Goal: Task Accomplishment & Management: Manage account settings

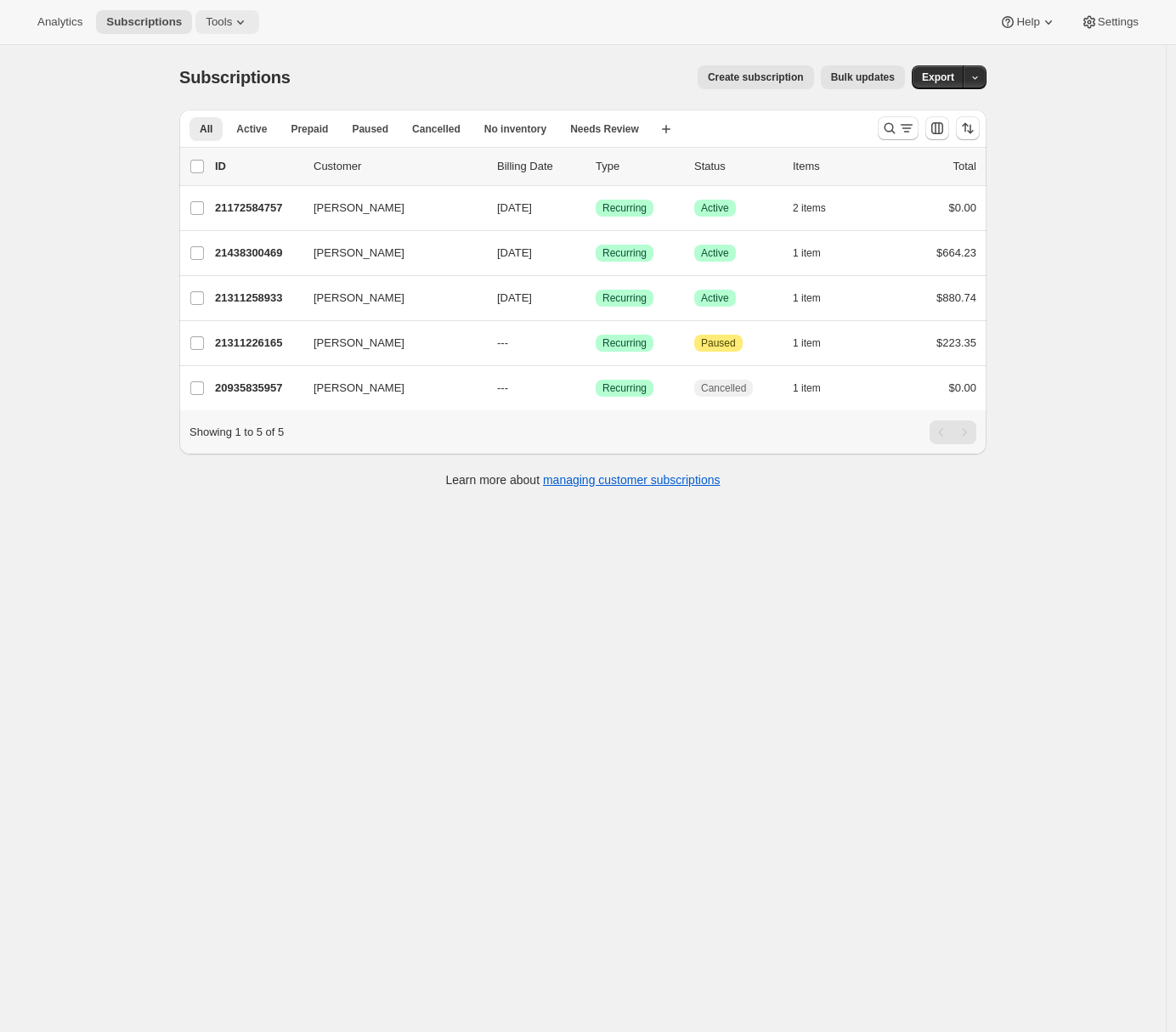
click at [249, 28] on icon at bounding box center [240, 22] width 17 height 17
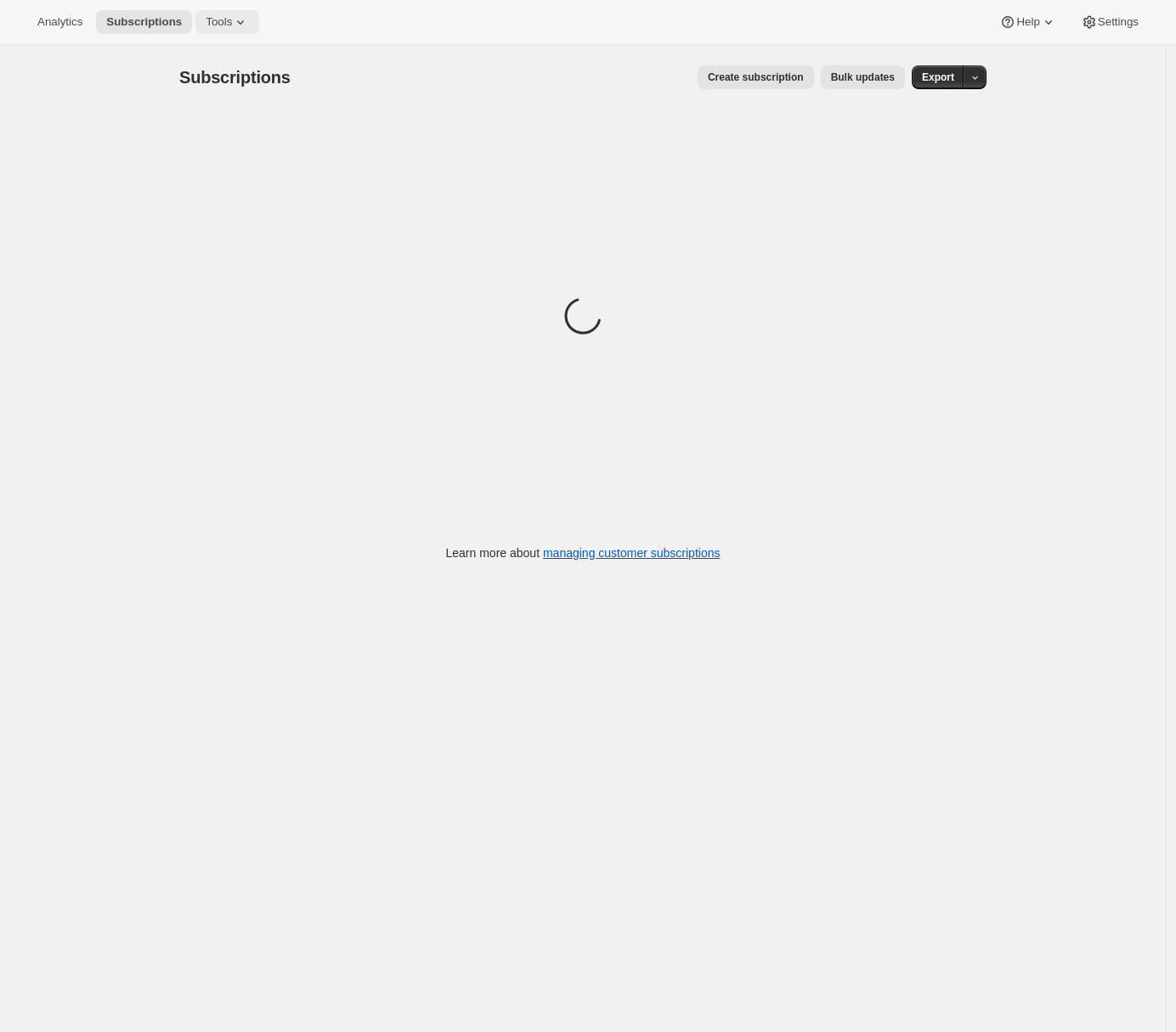
click at [238, 29] on icon at bounding box center [240, 22] width 17 height 17
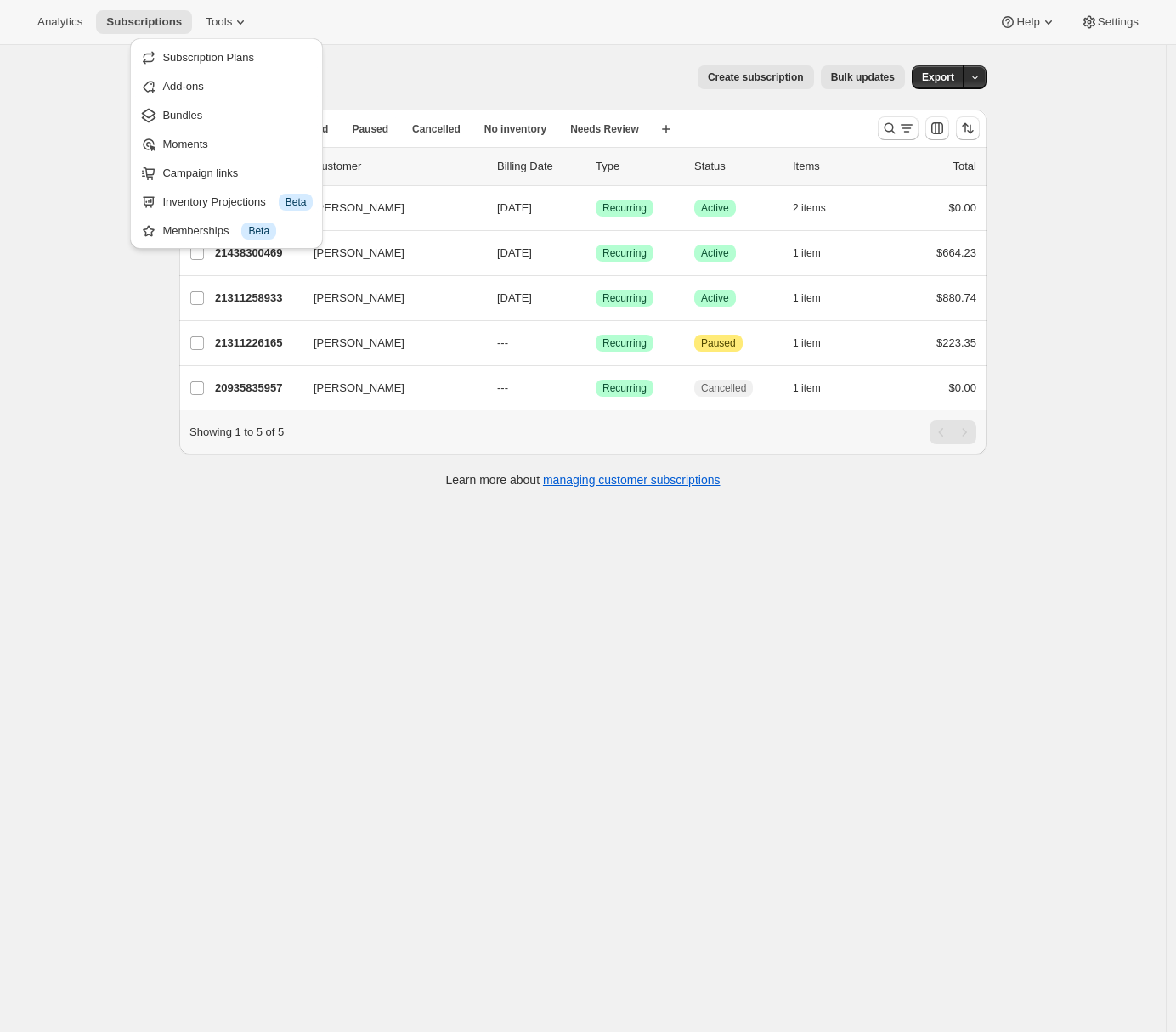
click at [76, 296] on div "Subscriptions. This page is ready Subscriptions Create subscription Bulk update…" at bounding box center [583, 561] width 1166 height 1032
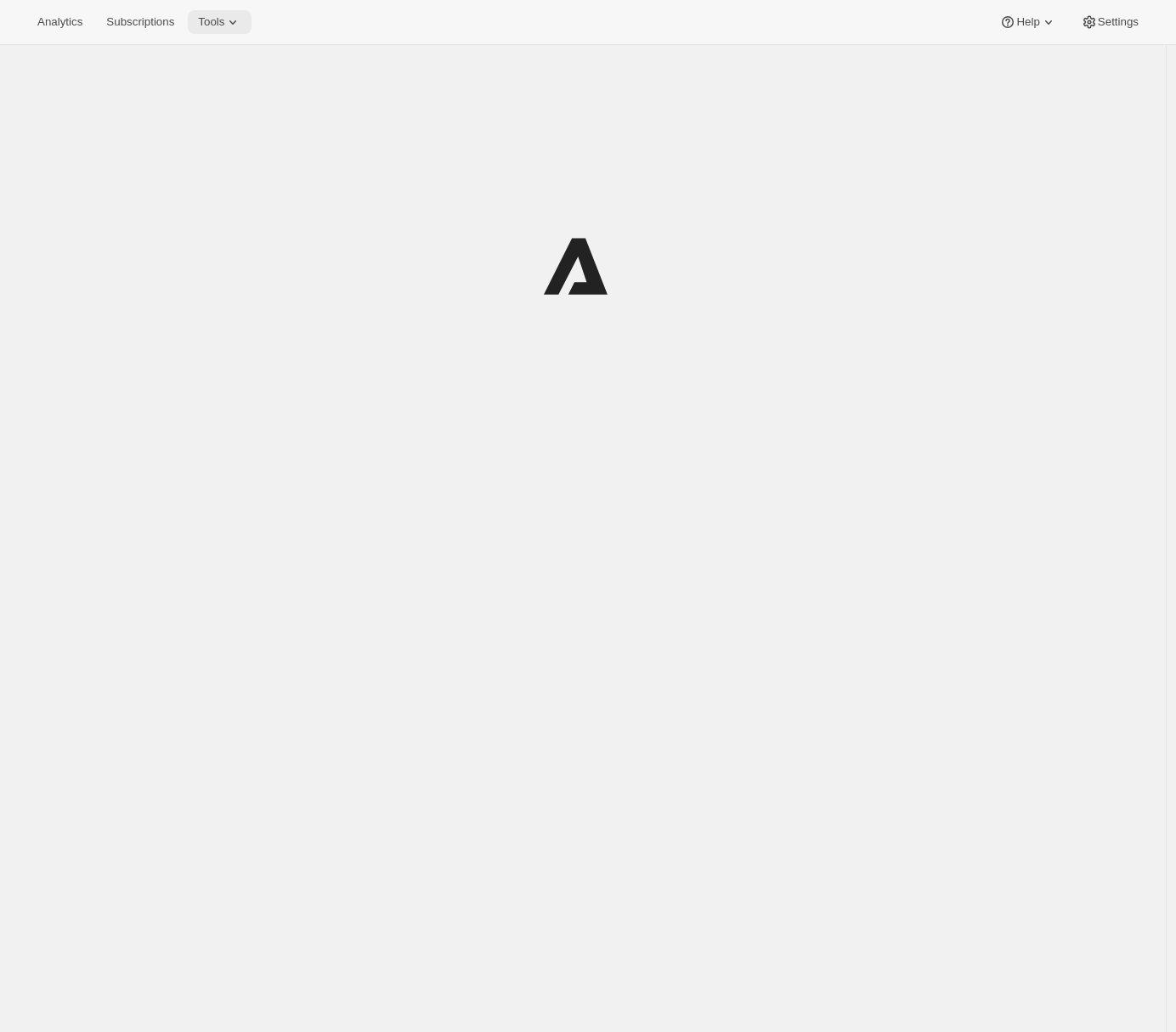
click at [225, 25] on span "Tools" at bounding box center [211, 22] width 27 height 14
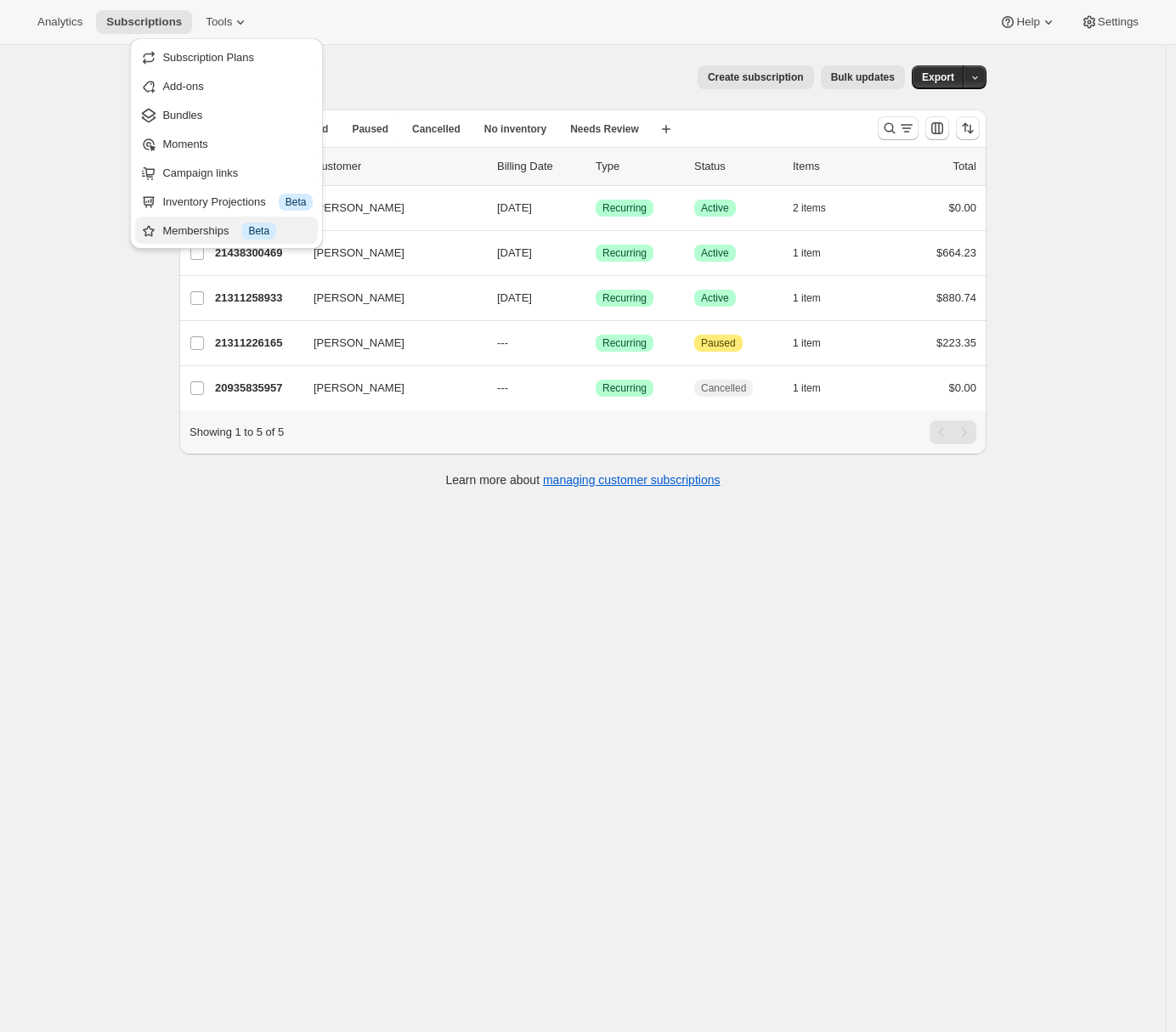
click at [204, 230] on div "Memberships Info Beta" at bounding box center [237, 231] width 150 height 17
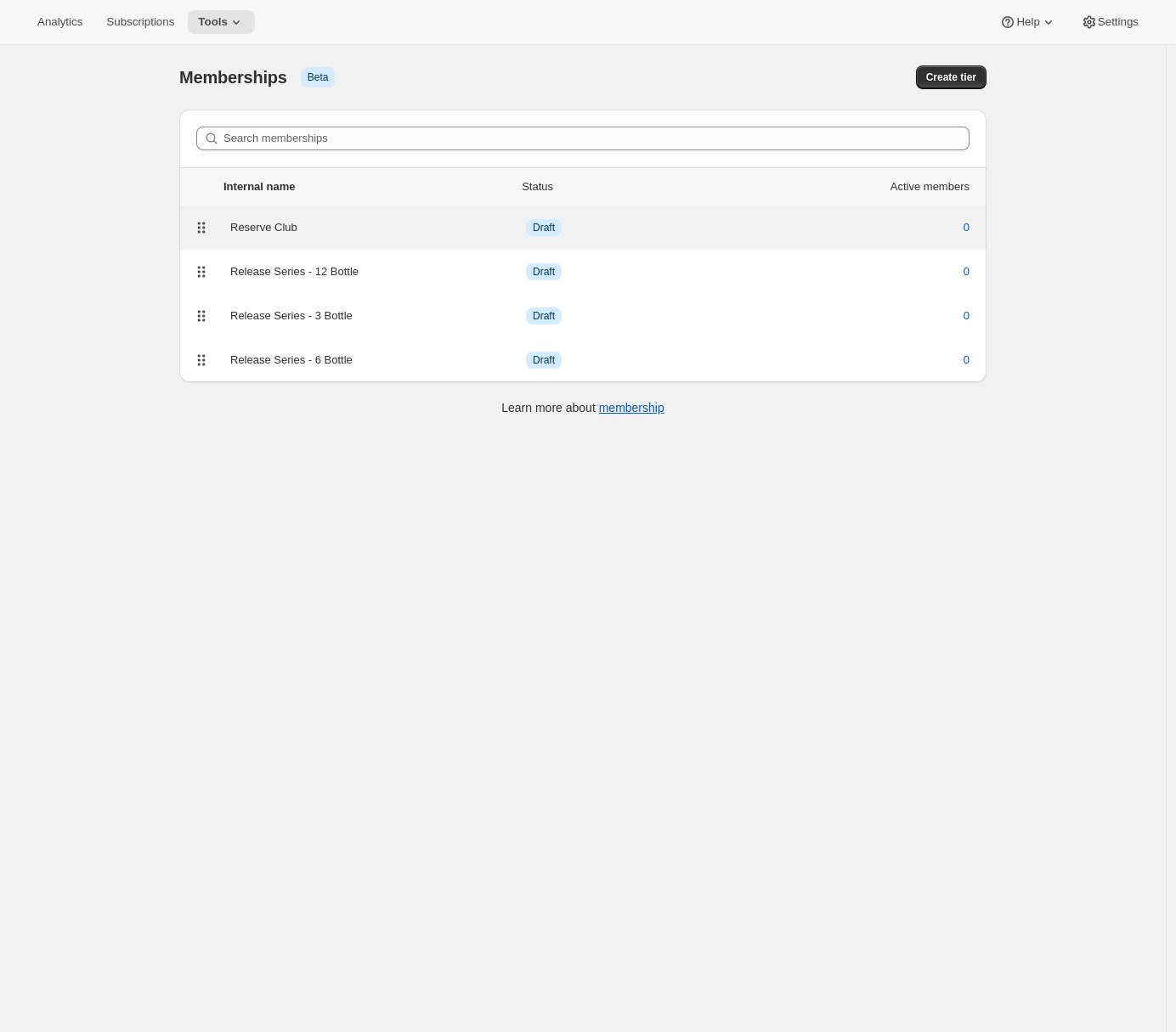
click at [367, 231] on div "Reserve Club" at bounding box center [378, 227] width 296 height 17
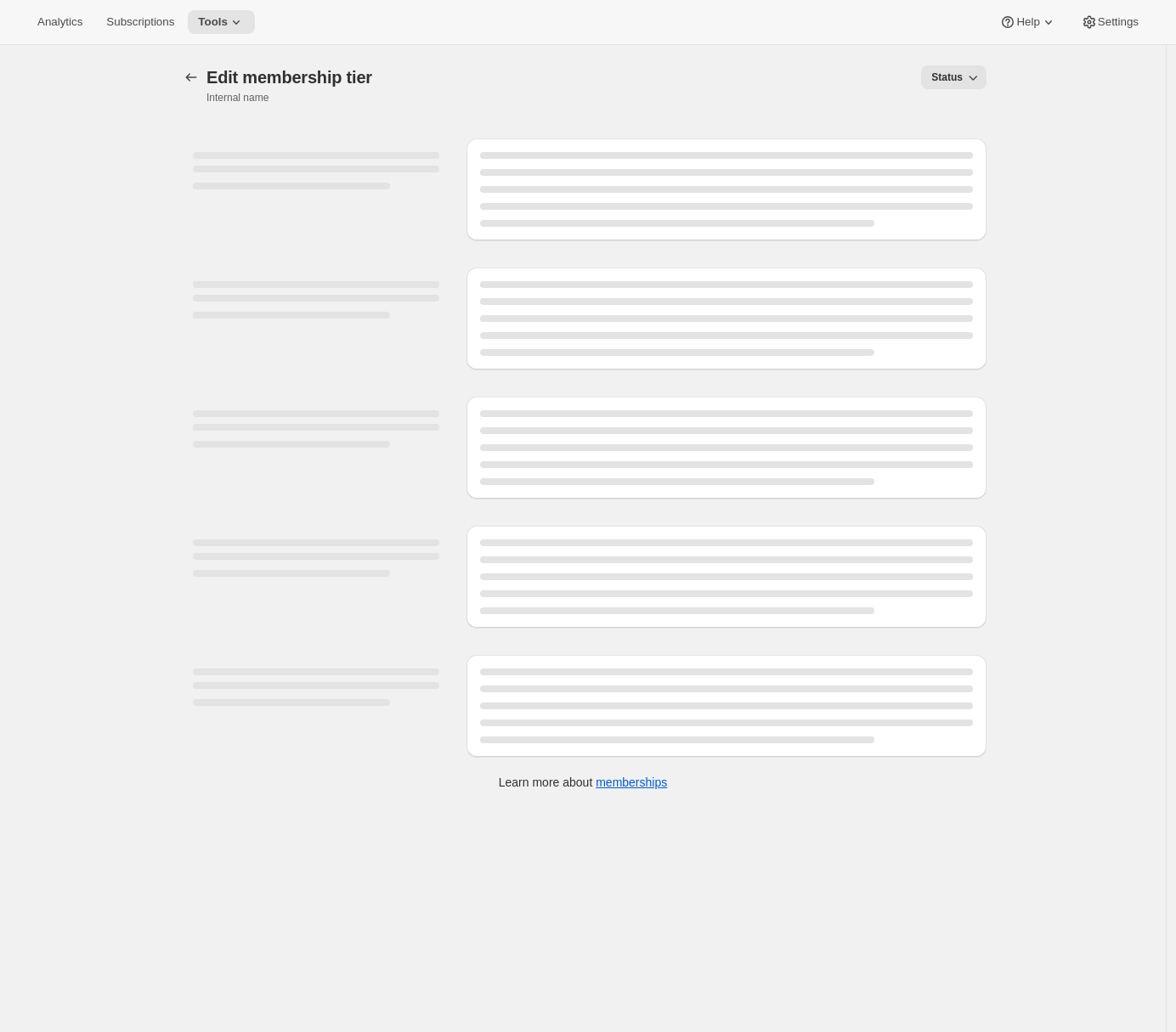
select select "variants"
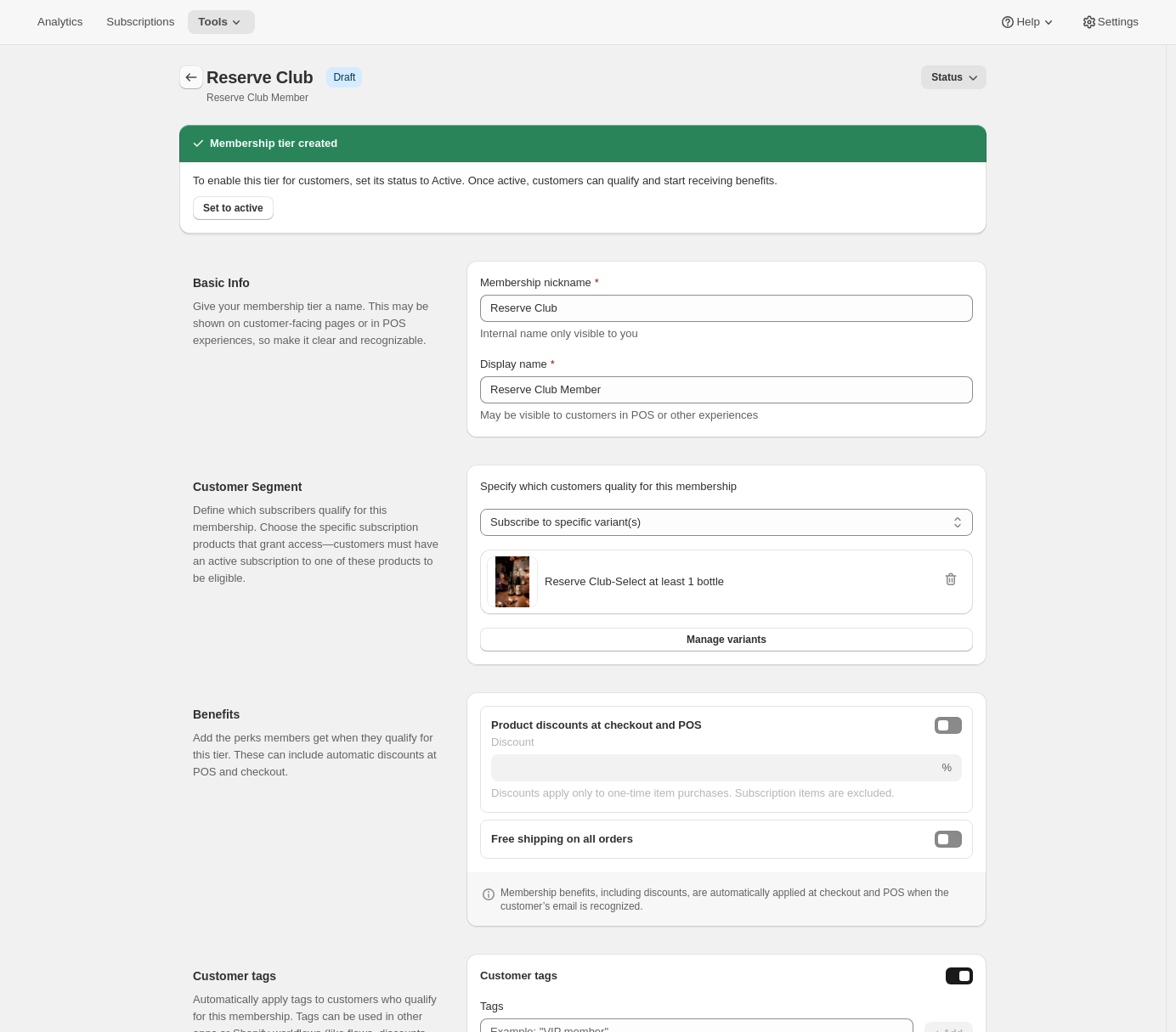
click at [195, 83] on icon "Memberships" at bounding box center [191, 77] width 17 height 17
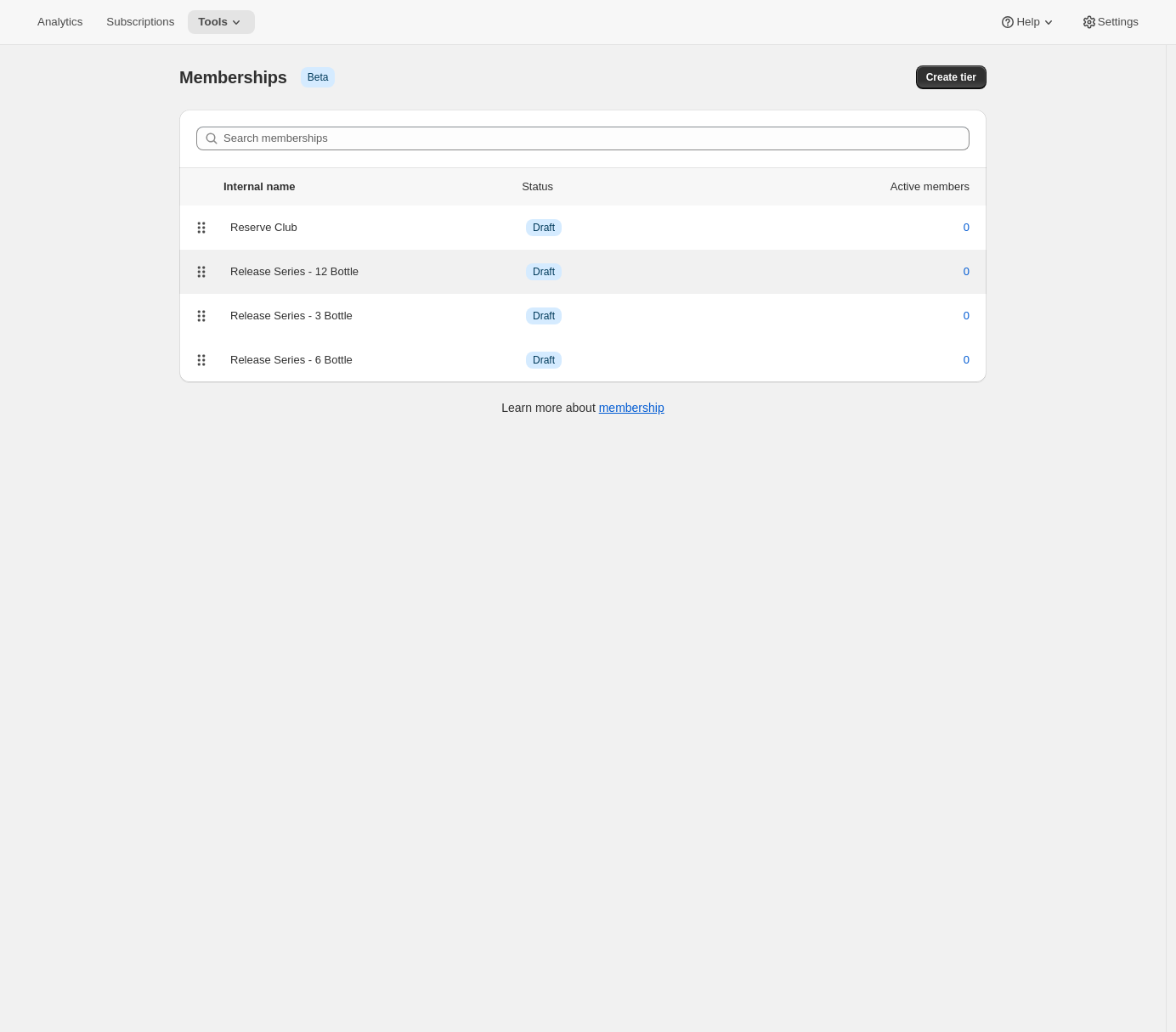
click at [303, 274] on div "Release Series - 12 Bottle" at bounding box center [378, 272] width 296 height 17
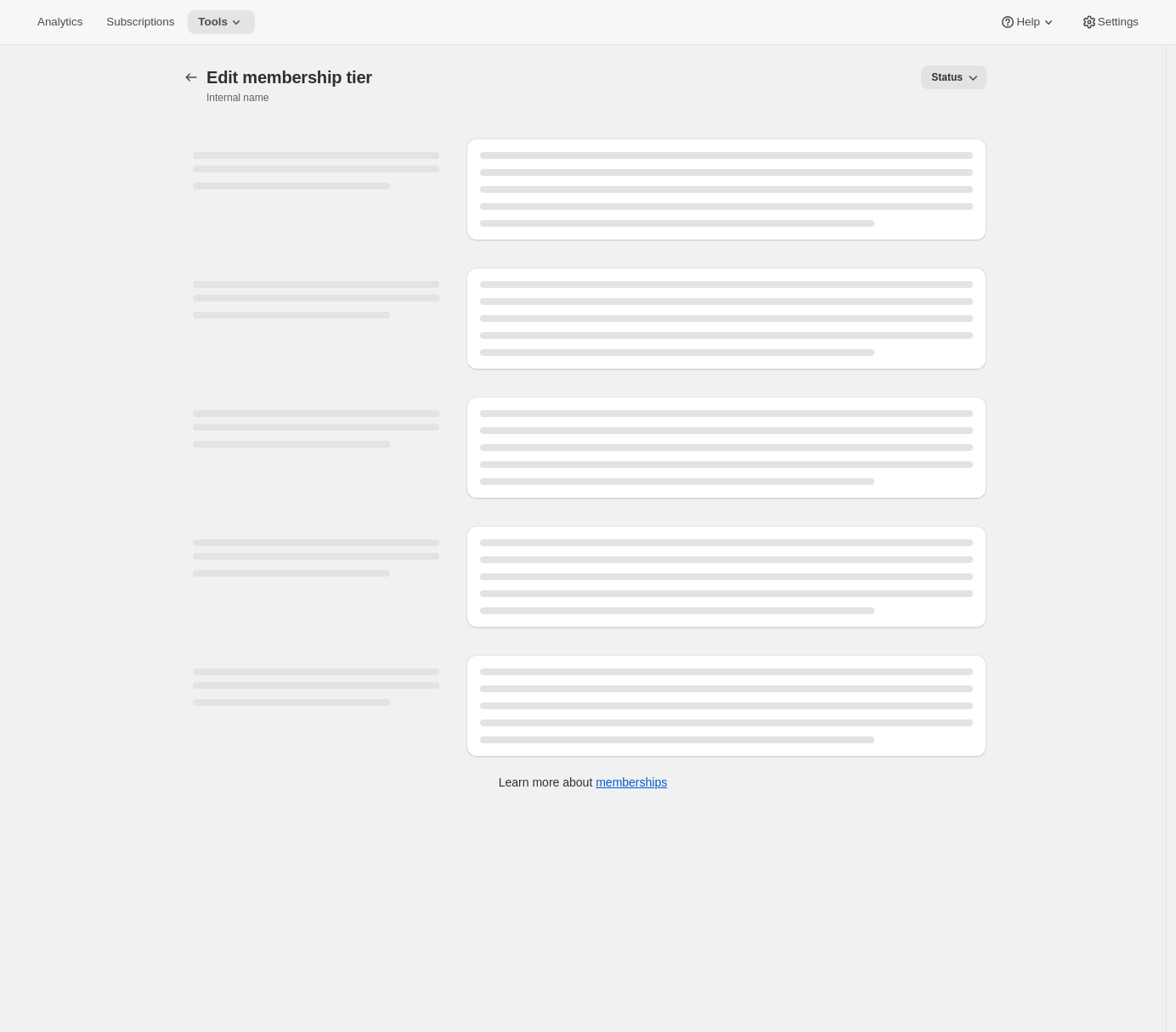
select select "variants"
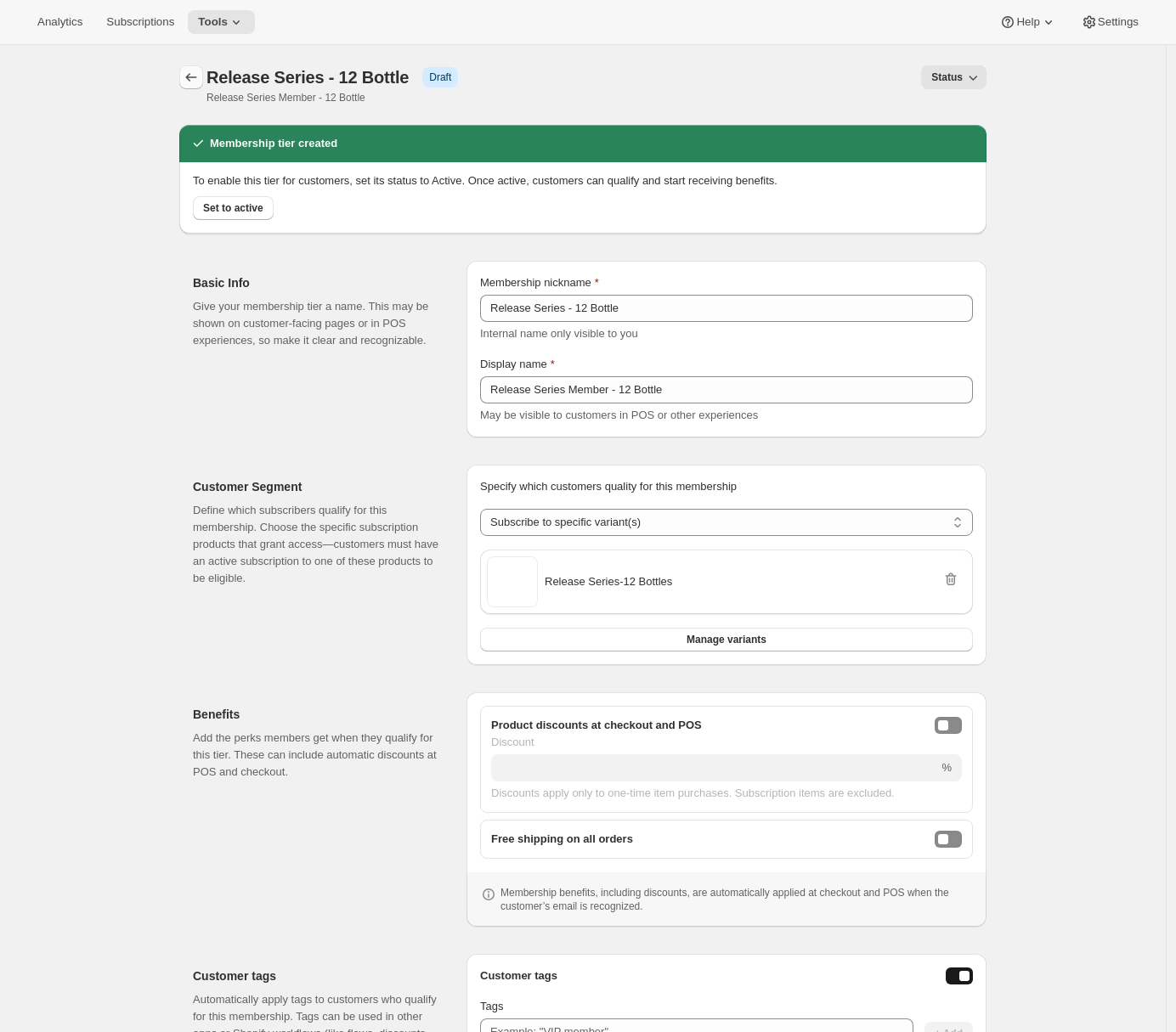
click at [200, 75] on icon "Memberships" at bounding box center [191, 77] width 17 height 17
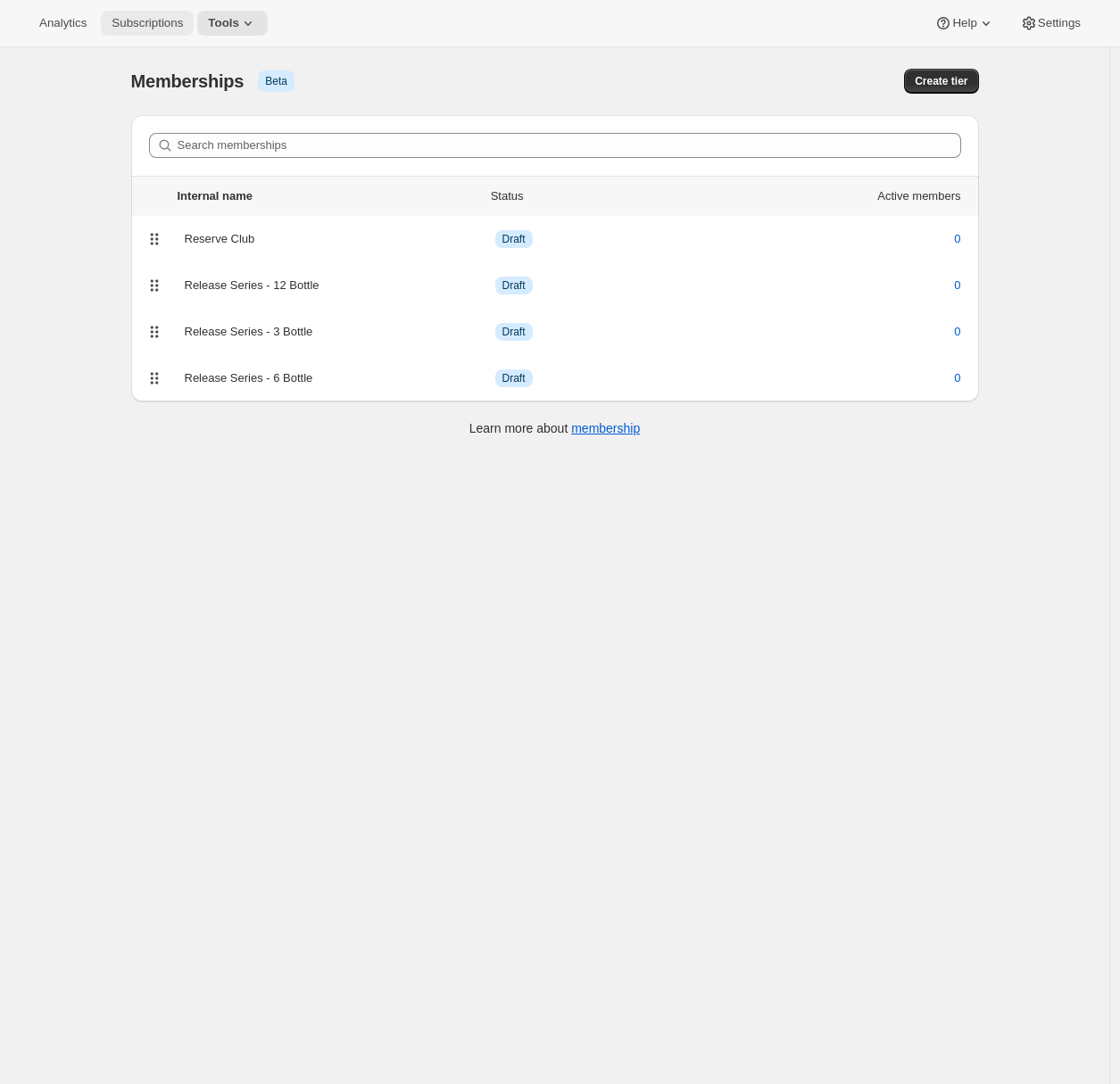
click at [151, 22] on span "Subscriptions" at bounding box center [147, 23] width 72 height 15
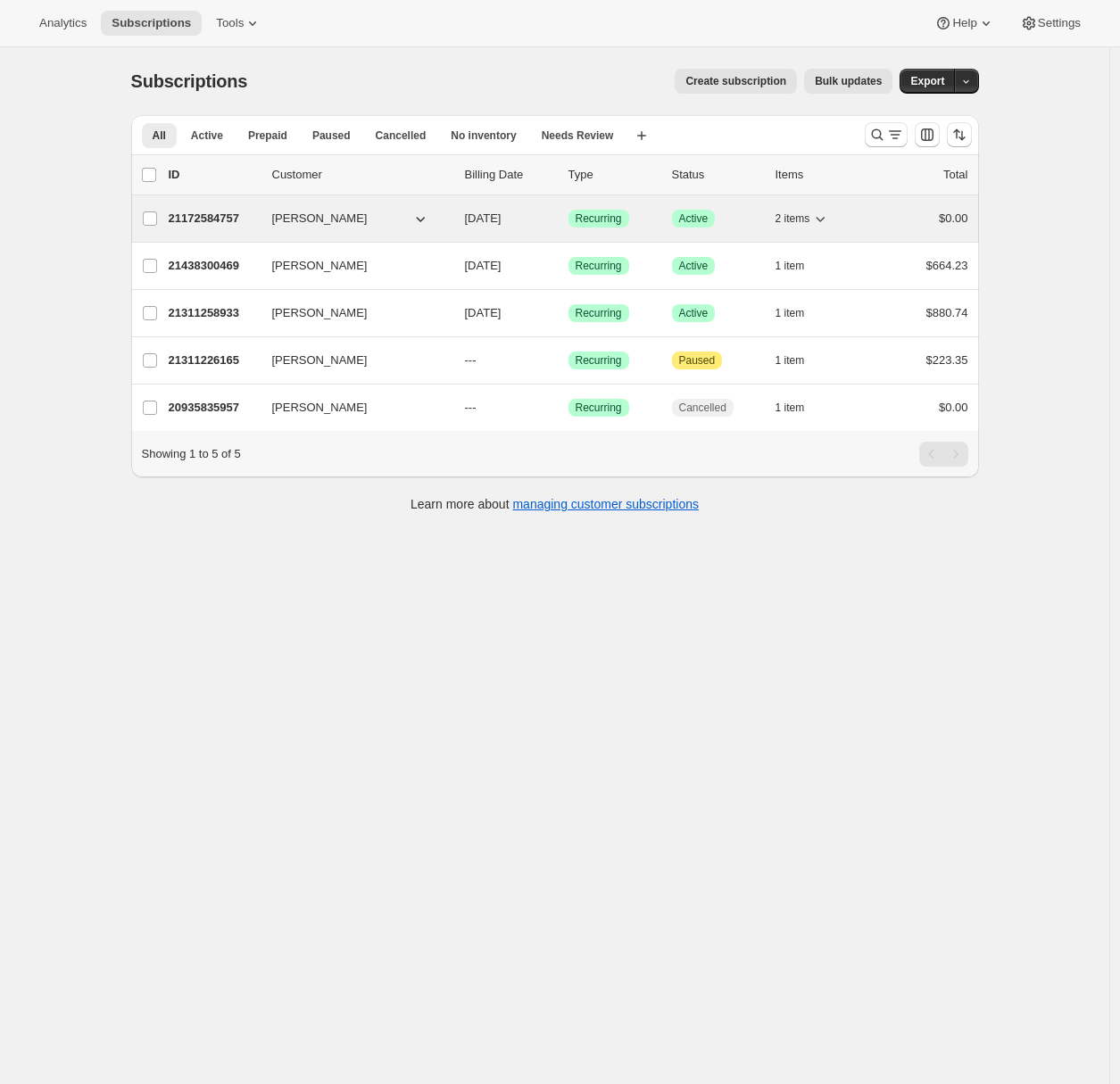
click at [227, 210] on p "21172584757" at bounding box center [213, 219] width 89 height 17
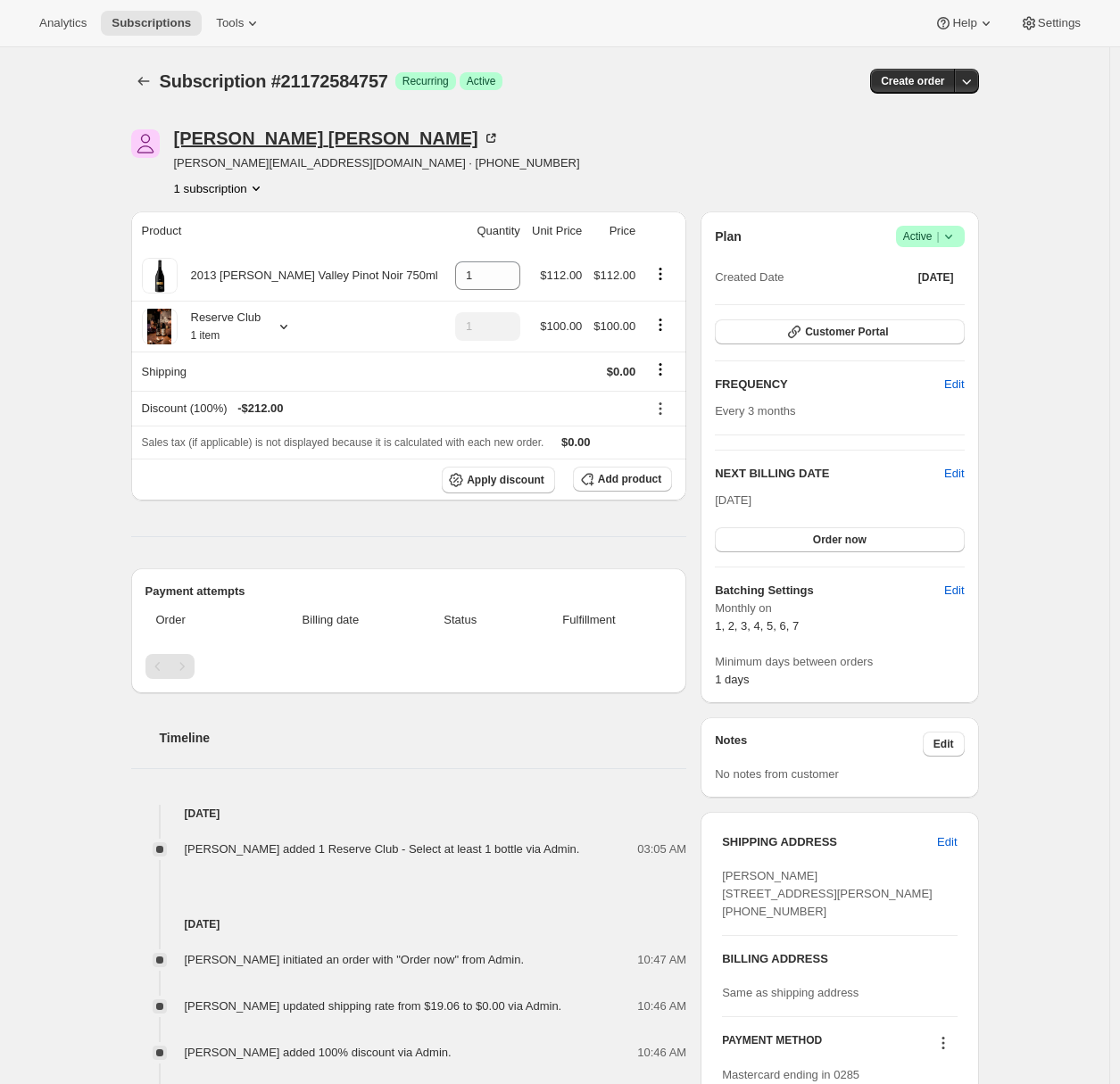
click at [253, 138] on div "Adrian Andrade" at bounding box center [337, 138] width 326 height 17
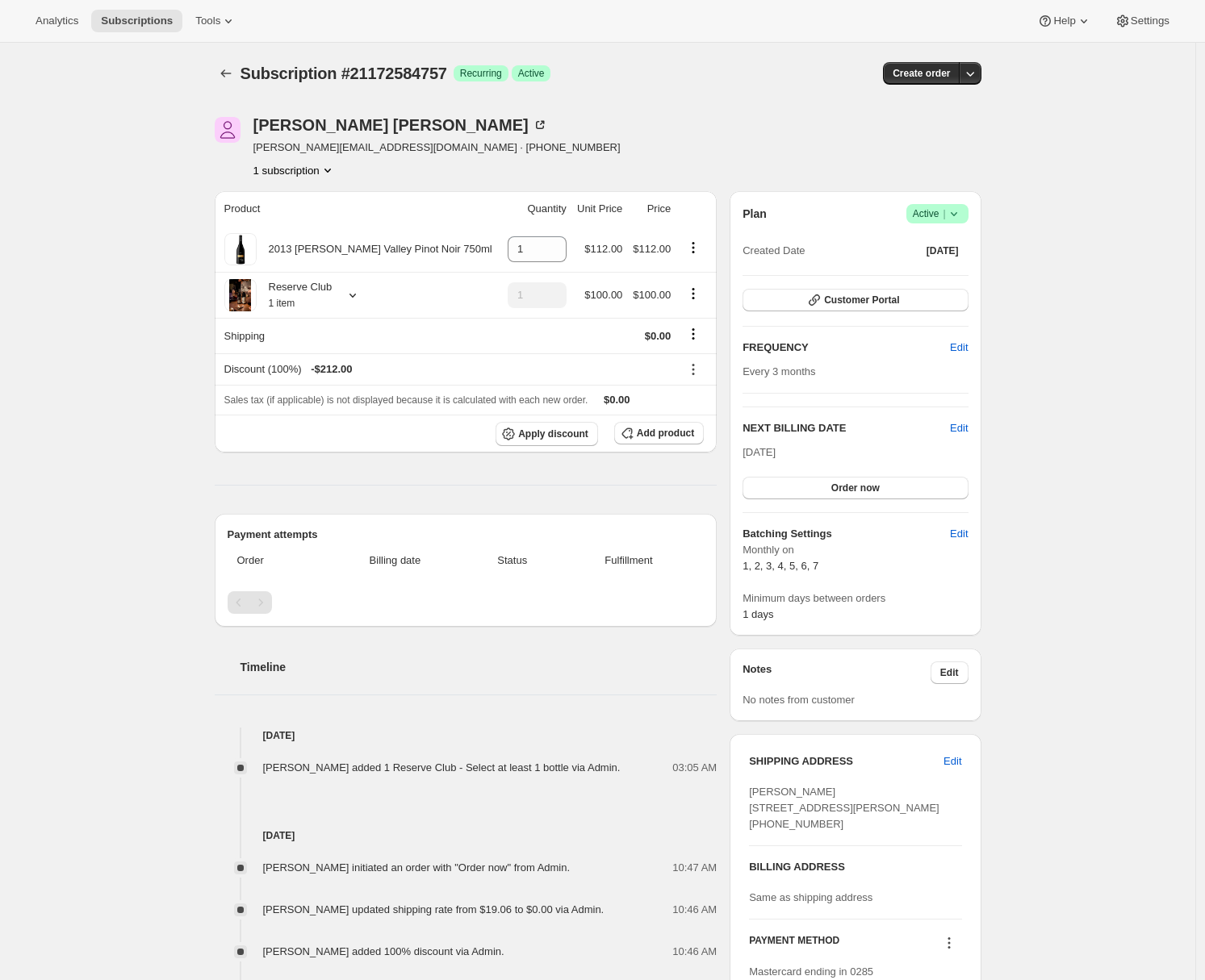
click at [56, 393] on div "Subscription #21172584757. This page is ready Subscription #21172584757 Success…" at bounding box center [597, 605] width 1195 height 1124
click at [226, 24] on icon at bounding box center [228, 21] width 16 height 16
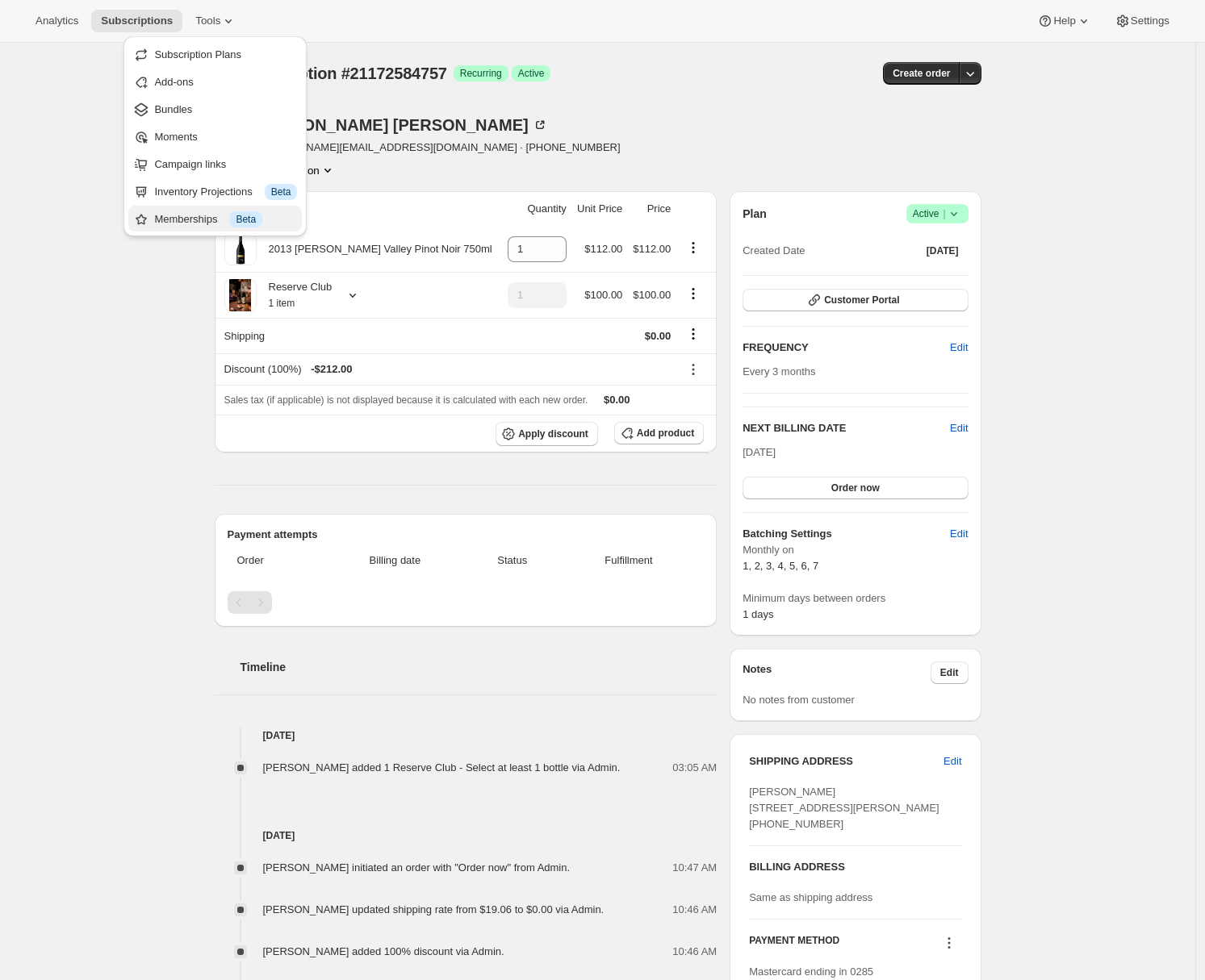
click at [195, 219] on div "Memberships Info Beta" at bounding box center [225, 219] width 143 height 16
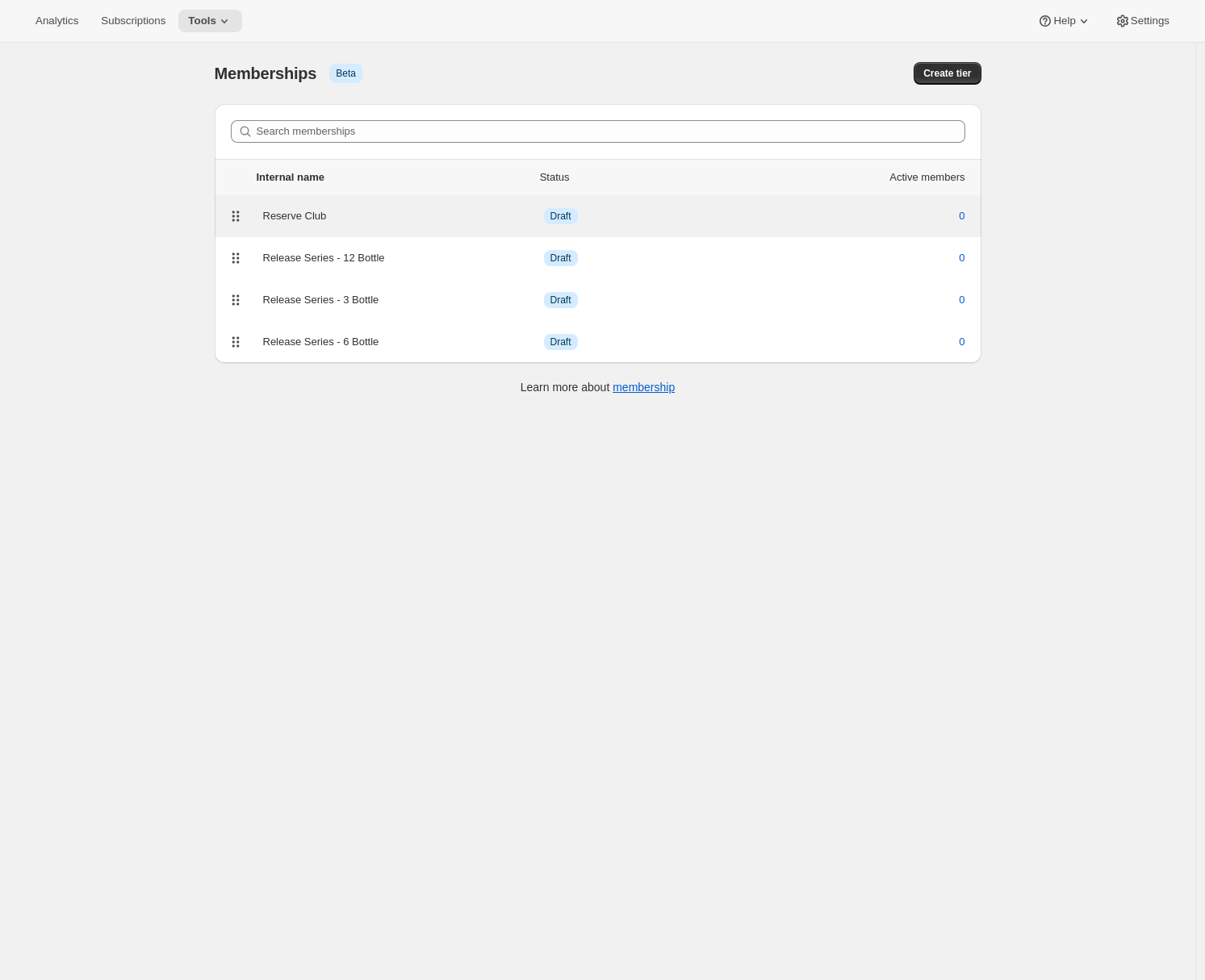
click at [401, 225] on div "Reserve Club Info Draft 0" at bounding box center [598, 216] width 748 height 23
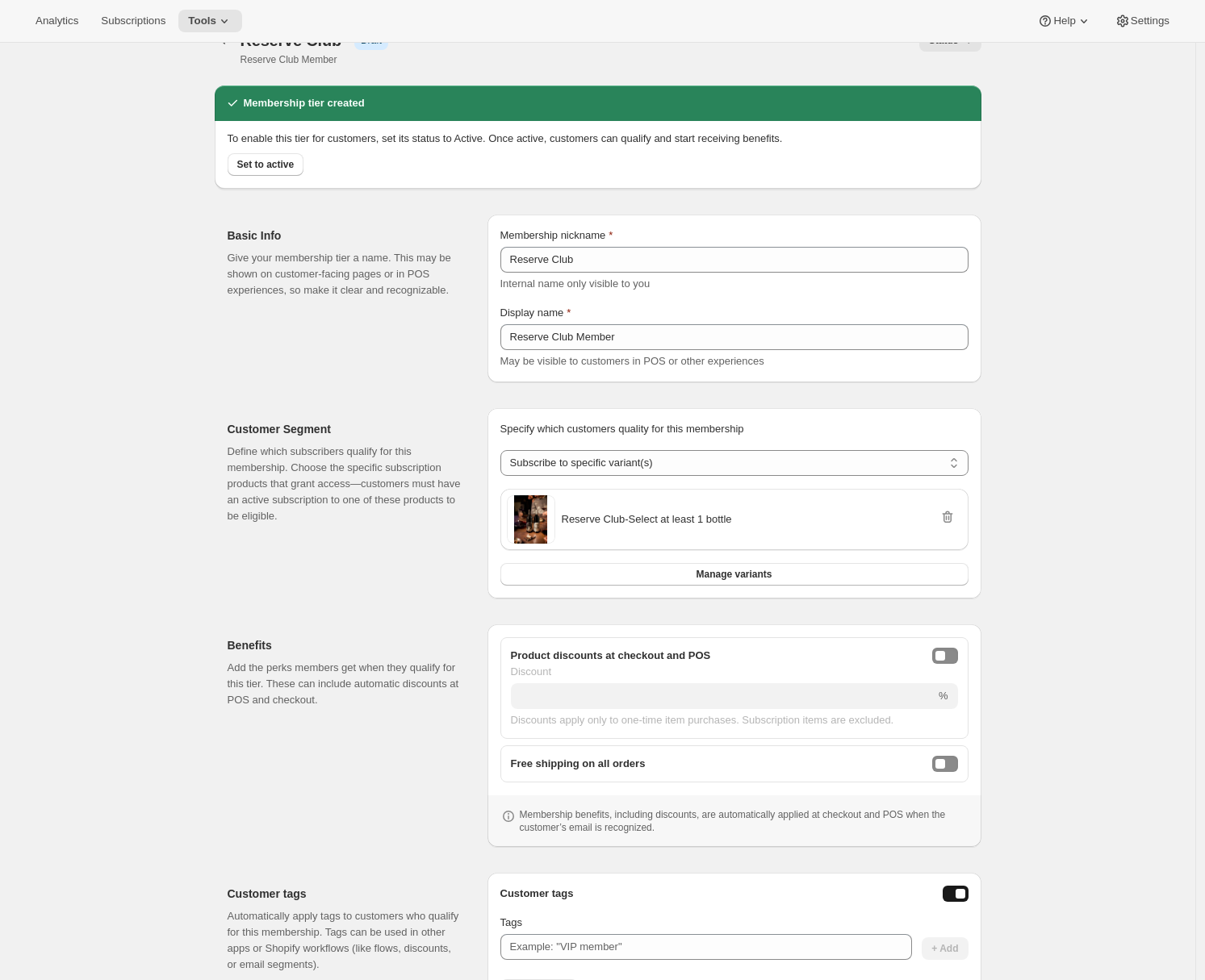
scroll to position [177, 0]
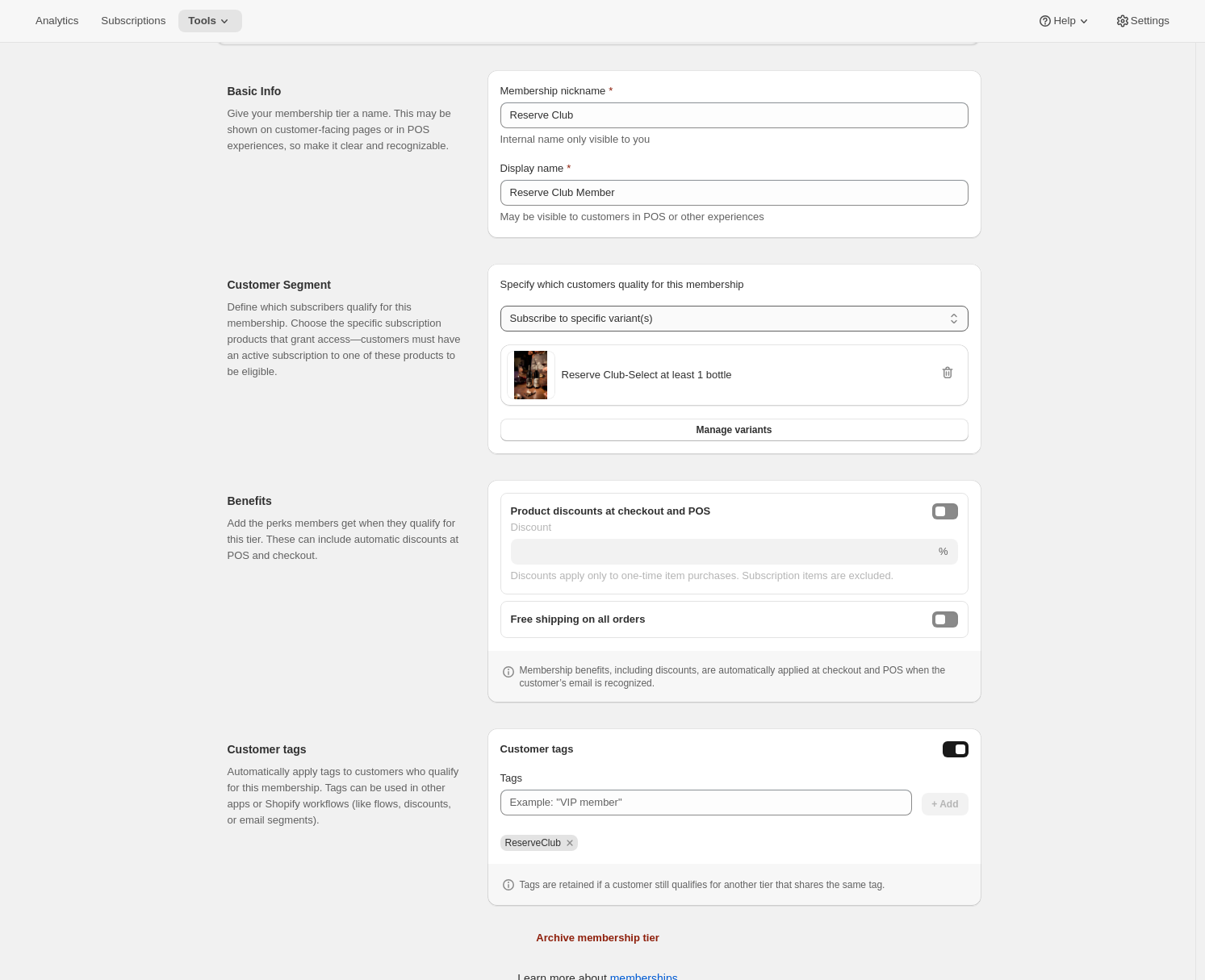
click at [591, 326] on select "Any product Subscribe to specific product(s) Subscribe to specific variant(s)" at bounding box center [734, 319] width 468 height 26
click at [505, 331] on select "Any product Subscribe to specific product(s) Subscribe to specific variant(s)" at bounding box center [734, 319] width 468 height 26
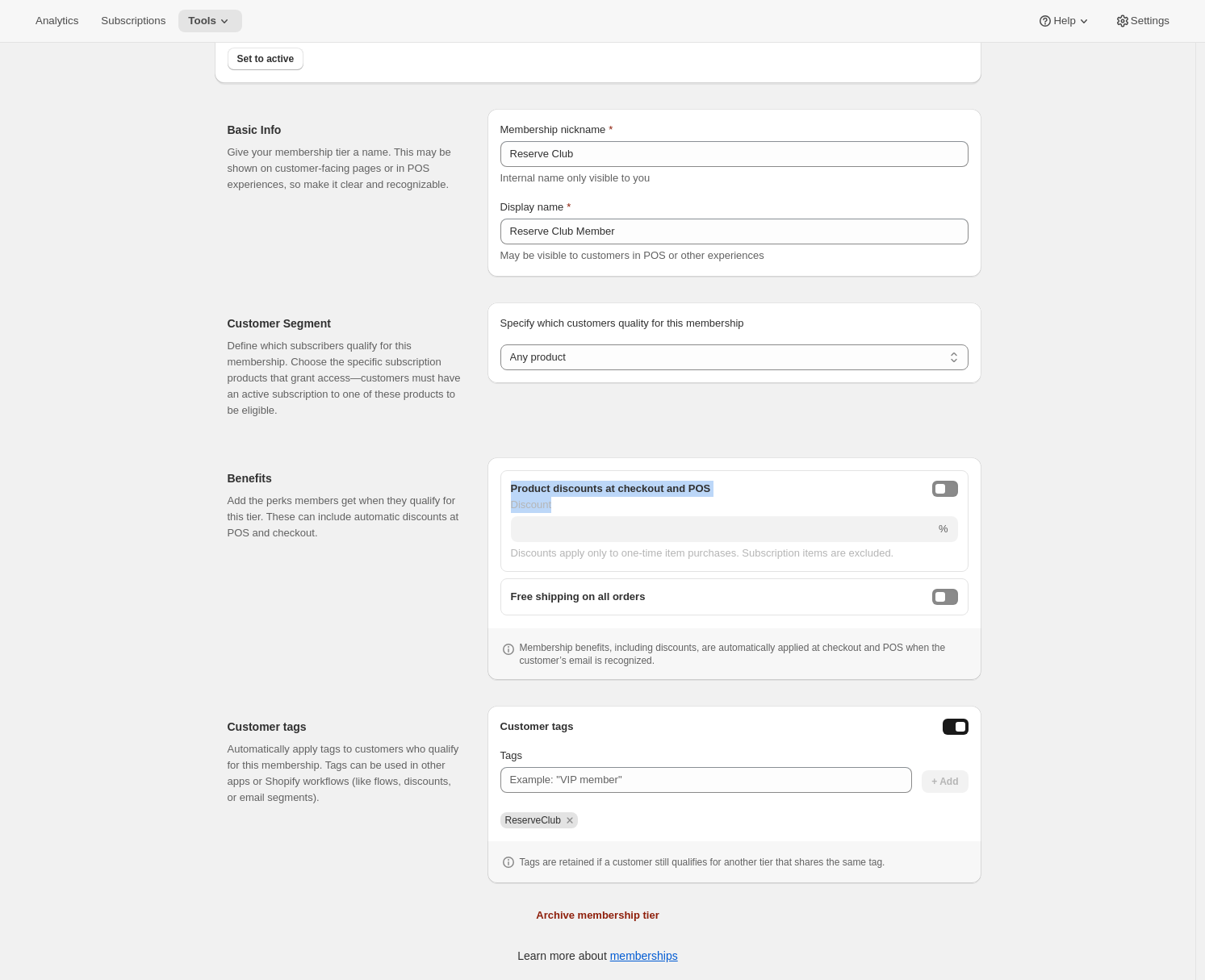
drag, startPoint x: 515, startPoint y: 487, endPoint x: 623, endPoint y: 511, distance: 110.6
click at [623, 511] on div "Product discounts at checkout and POS Discount % Discounts apply only to one-ti…" at bounding box center [734, 521] width 468 height 101
click at [623, 511] on div "Discount" at bounding box center [734, 504] width 447 height 16
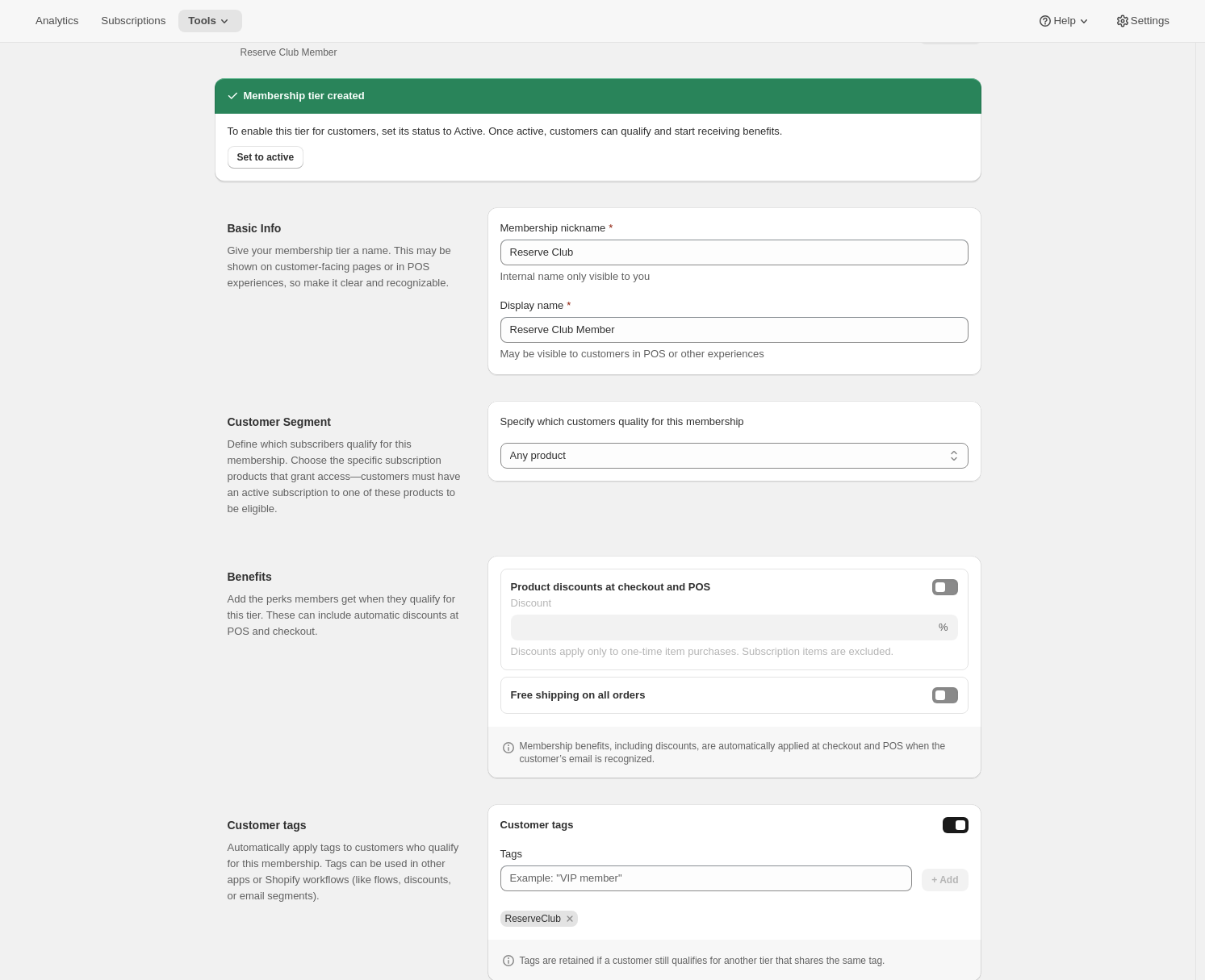
scroll to position [61, 0]
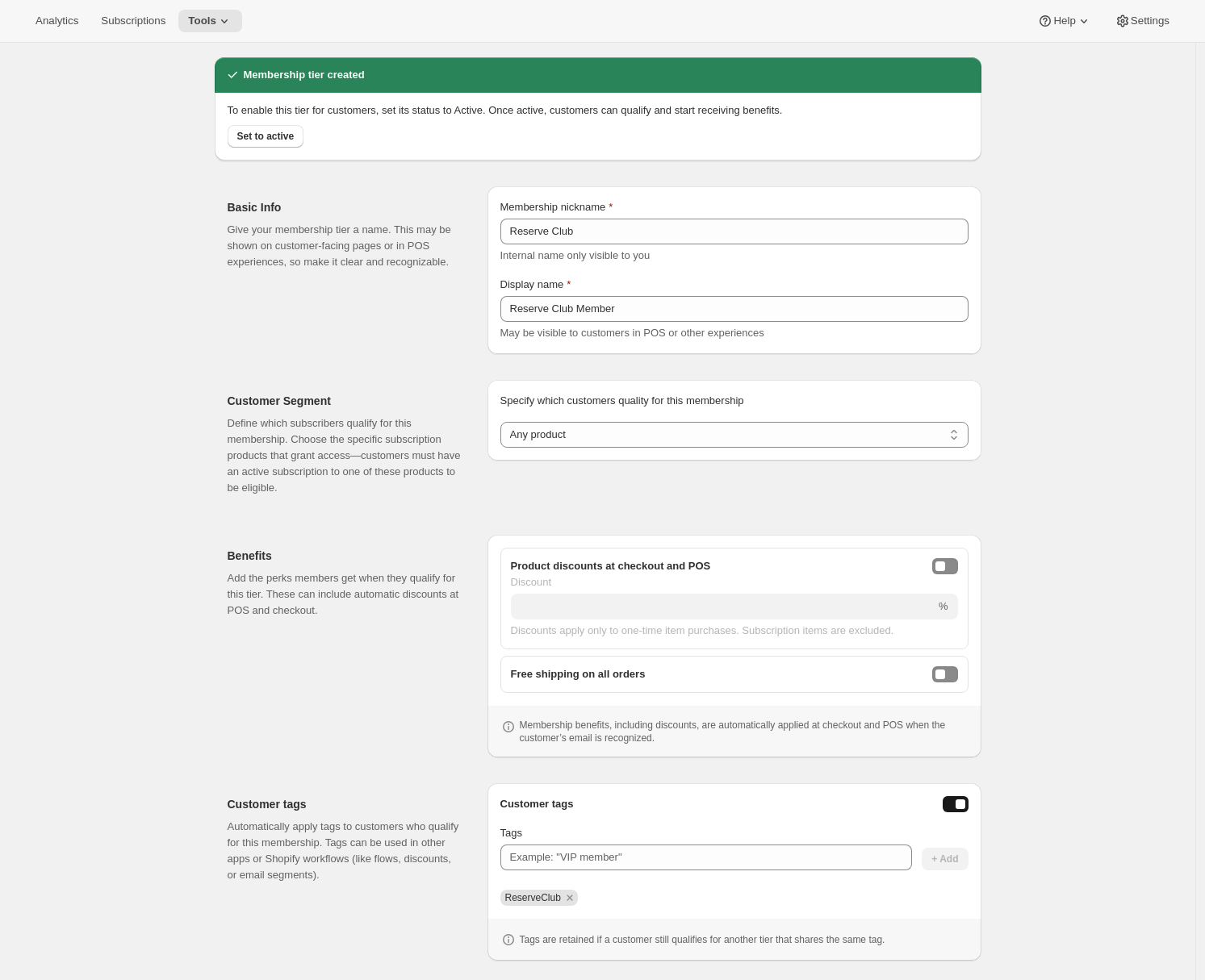
select select "variants"
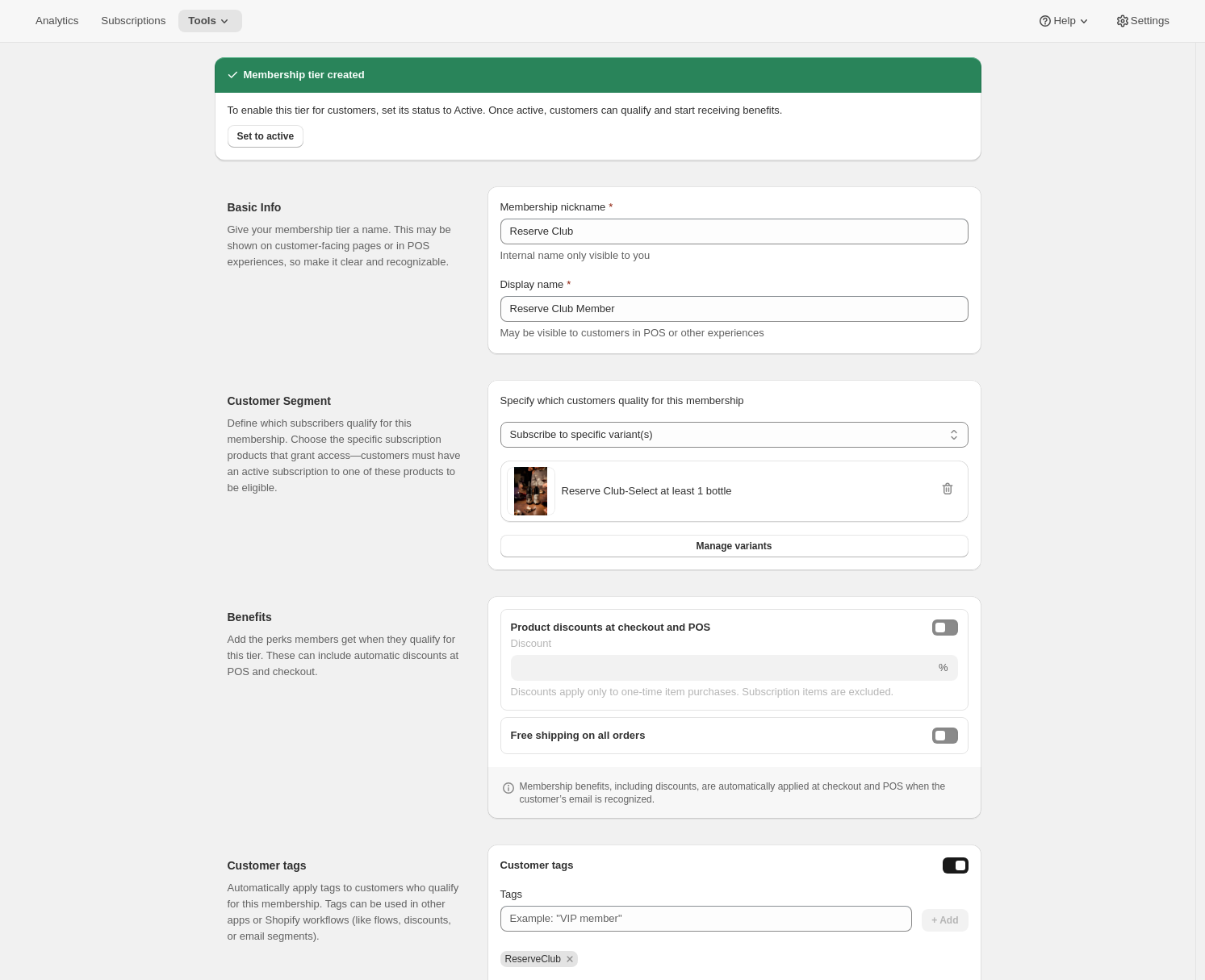
scroll to position [0, 0]
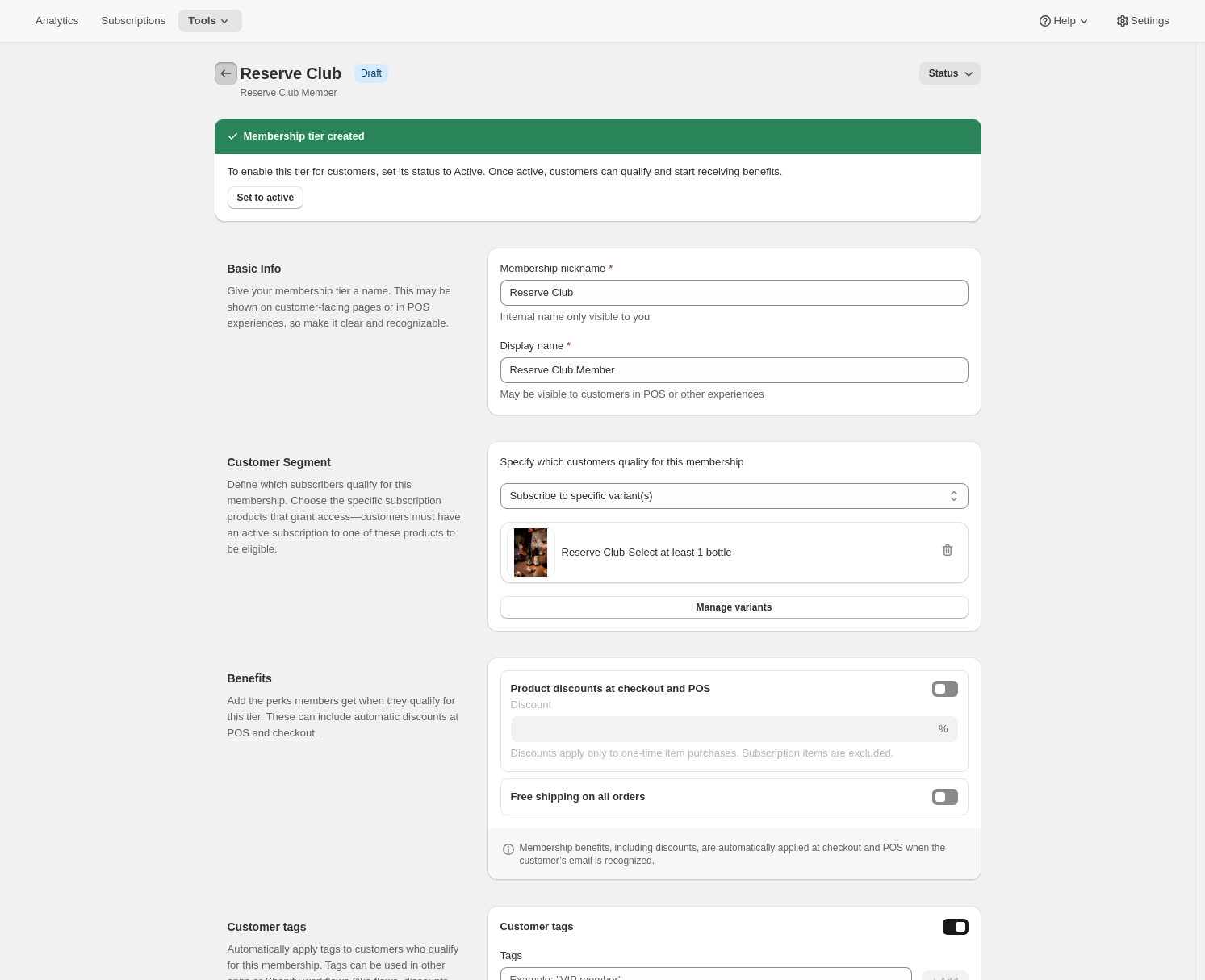
click at [229, 75] on icon "Memberships" at bounding box center [226, 73] width 16 height 16
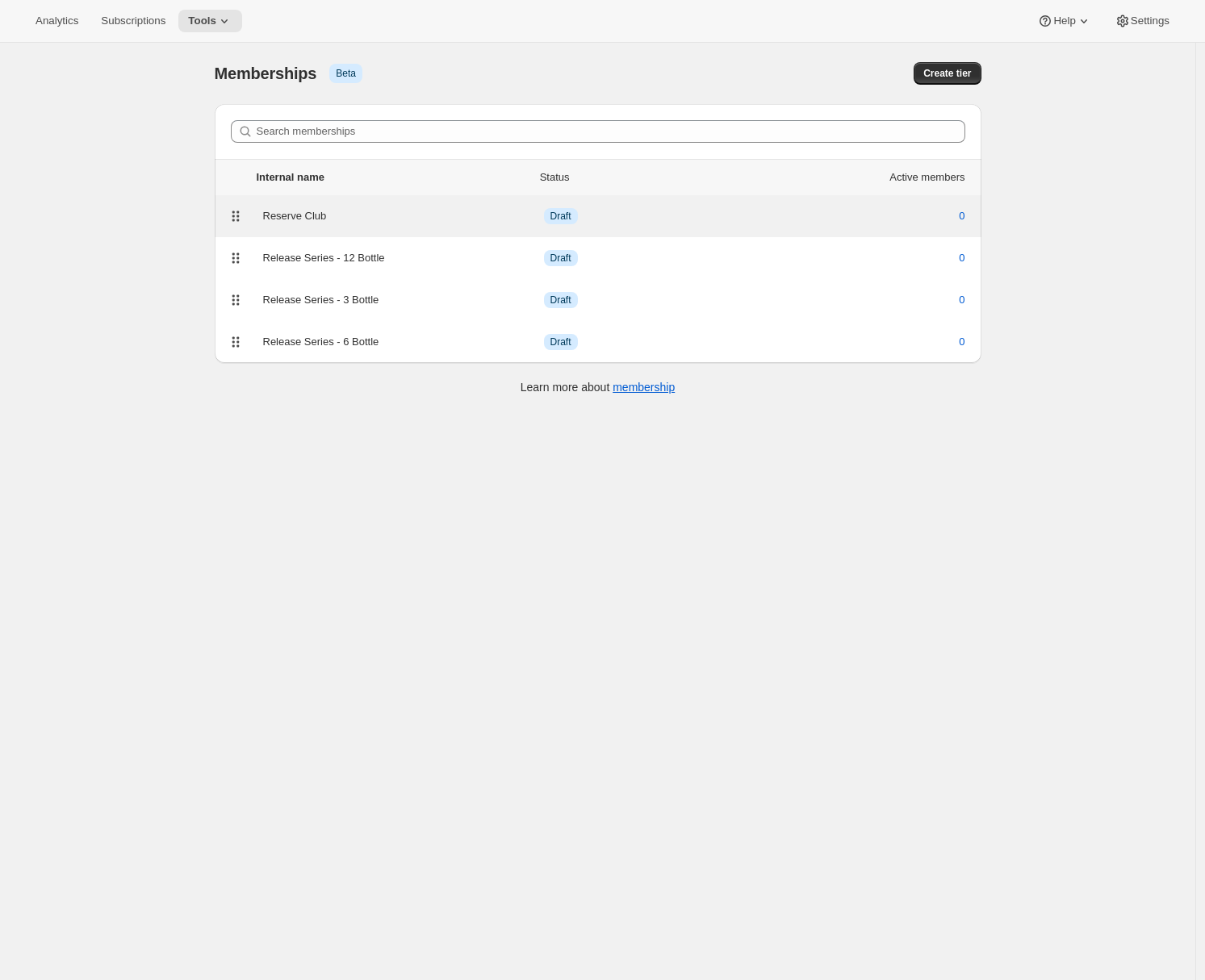
click at [596, 214] on div "Info Draft" at bounding box center [649, 216] width 211 height 16
select select "variants"
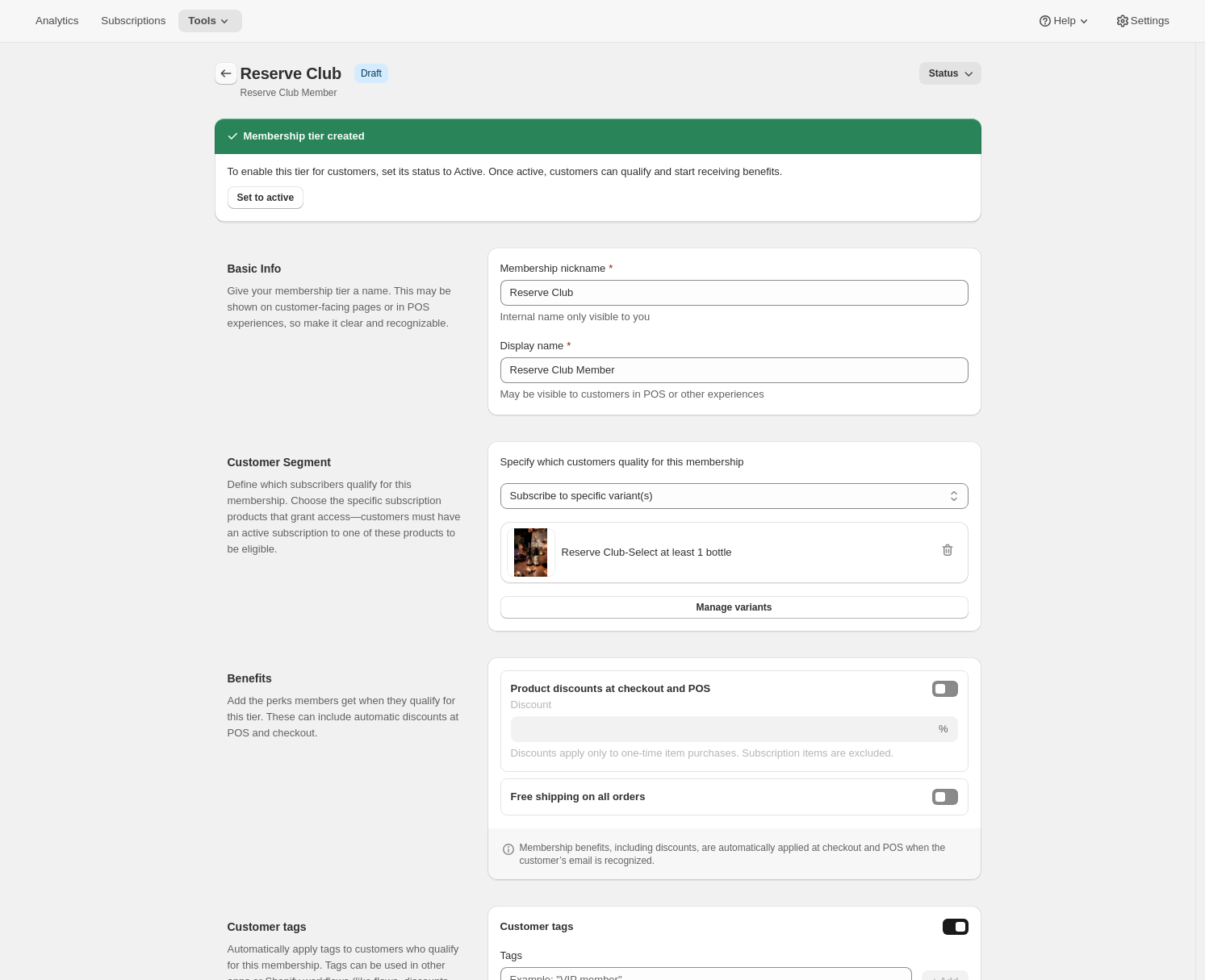
click at [229, 71] on icon "Memberships" at bounding box center [226, 73] width 16 height 16
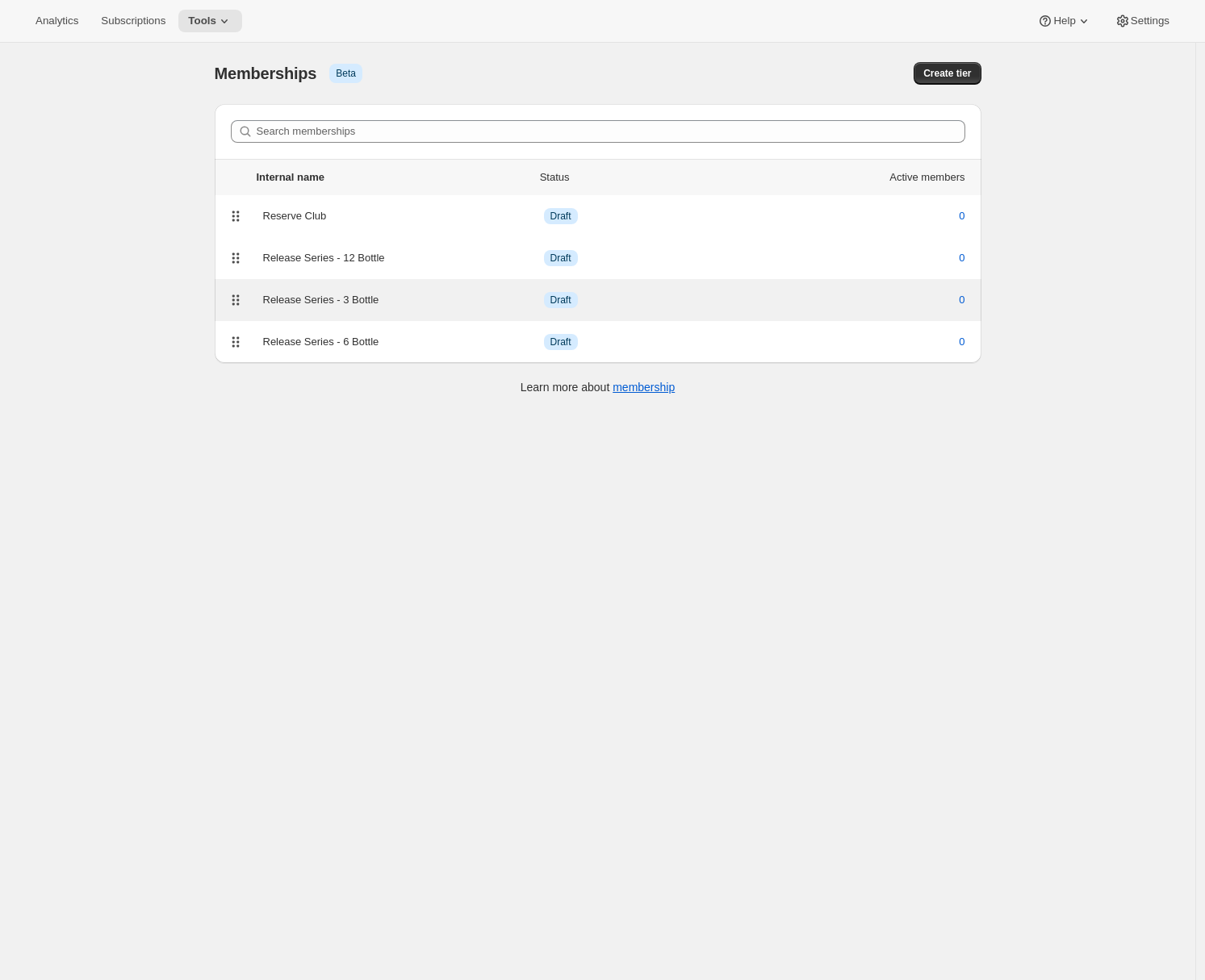
click at [421, 309] on div "Release Series - 3 Bottle Info Draft 0" at bounding box center [598, 300] width 748 height 23
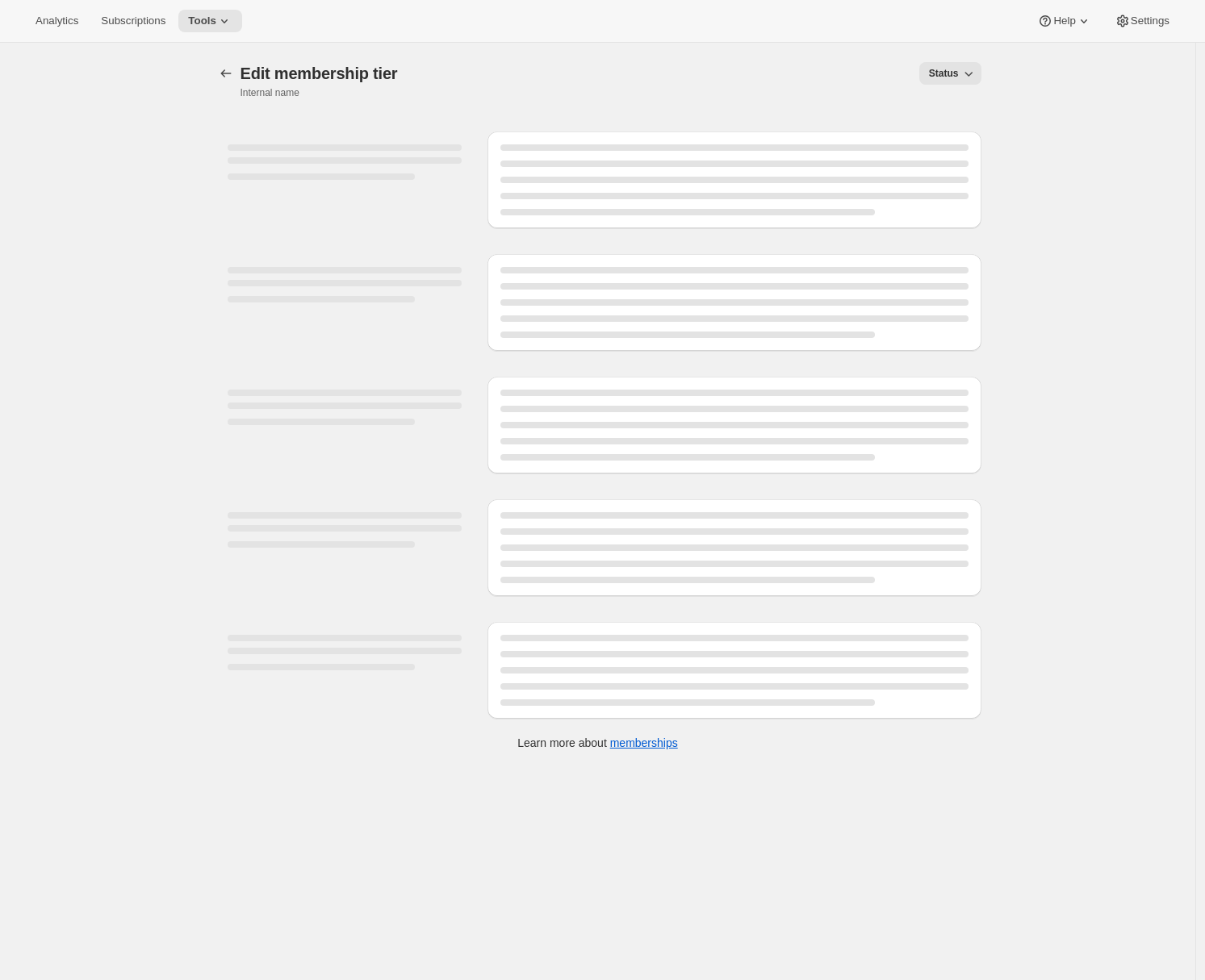
select select "variants"
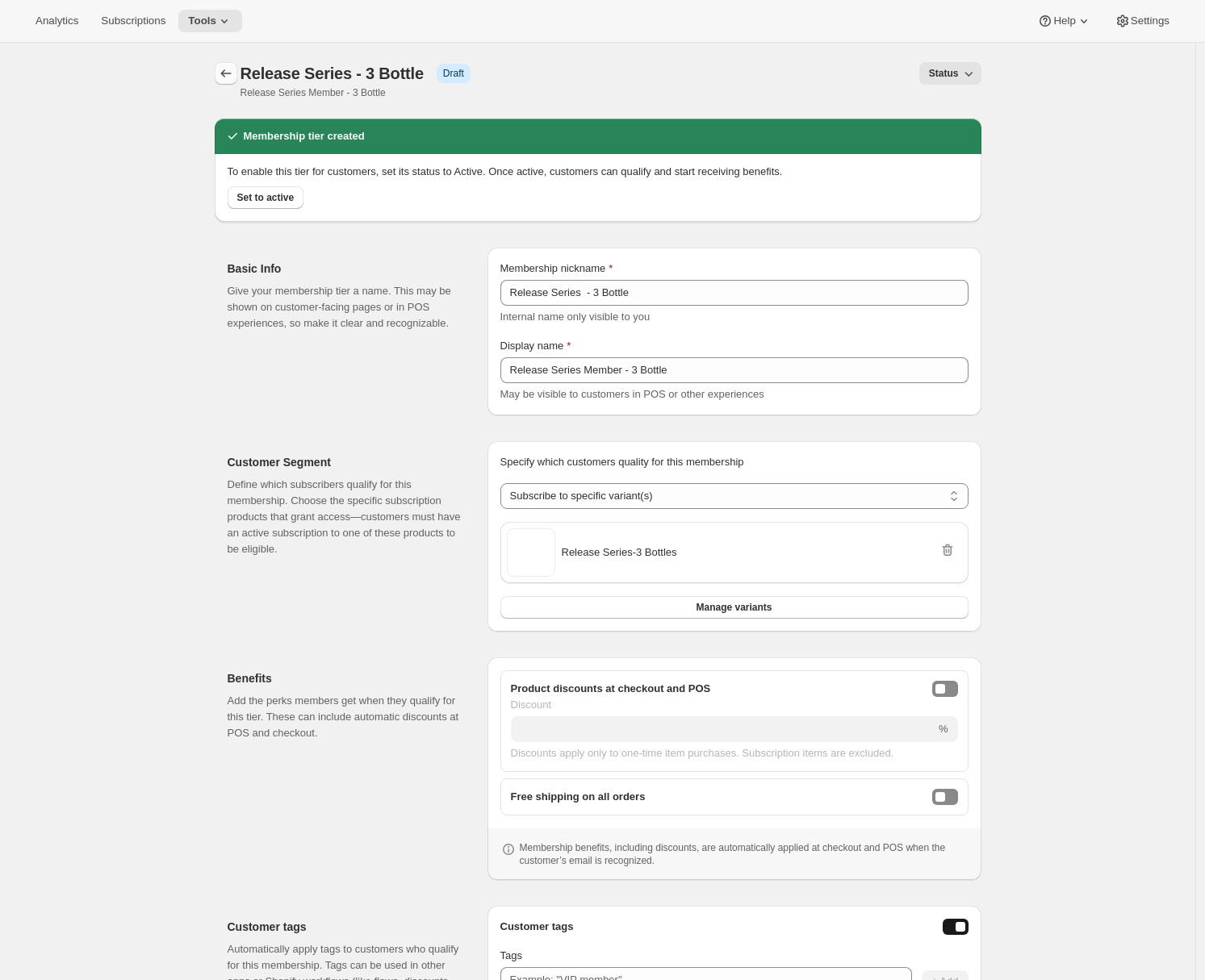
click at [233, 79] on icon "Memberships" at bounding box center [226, 73] width 16 height 16
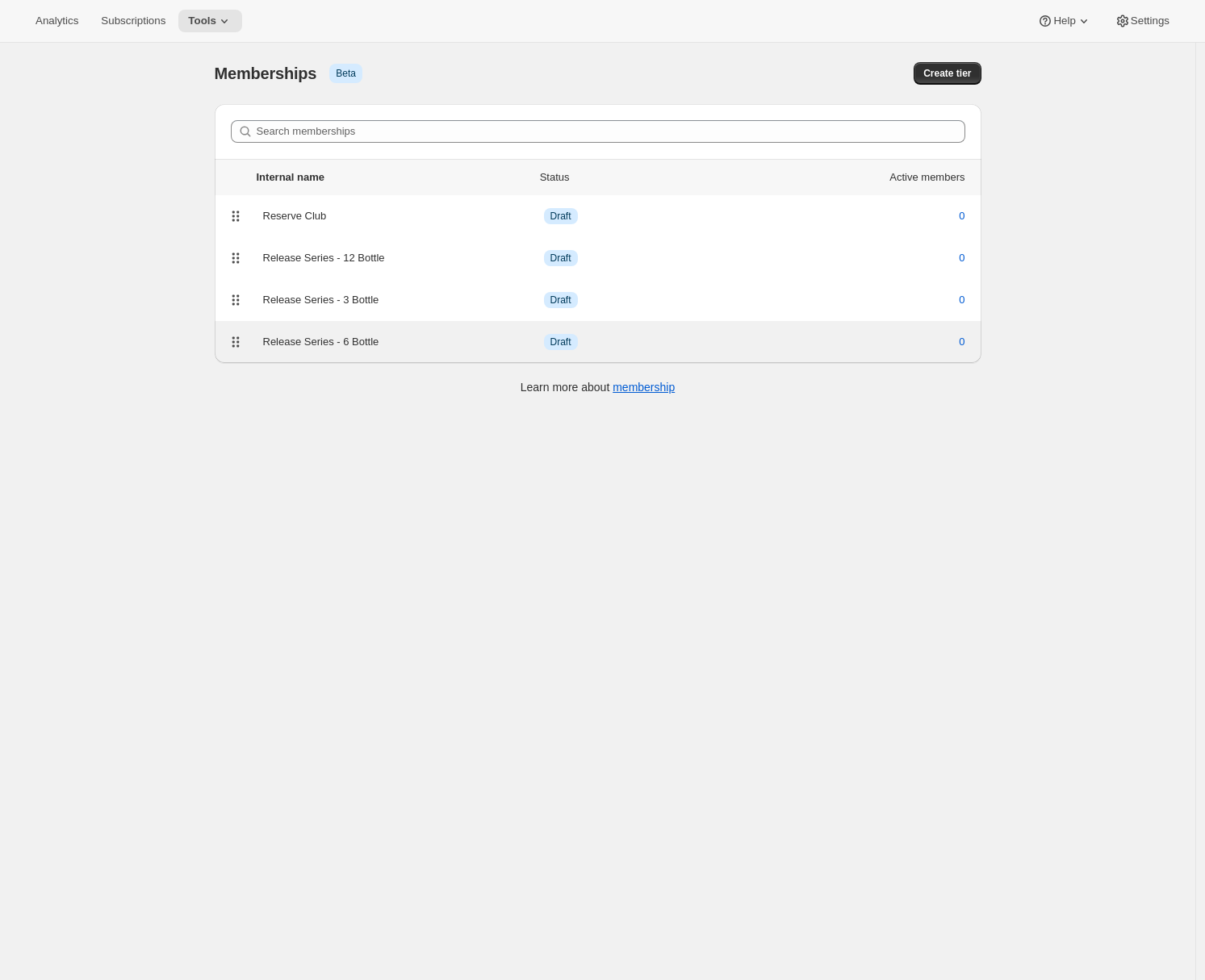
click at [393, 340] on div "Release Series - 6 Bottle" at bounding box center [403, 342] width 281 height 16
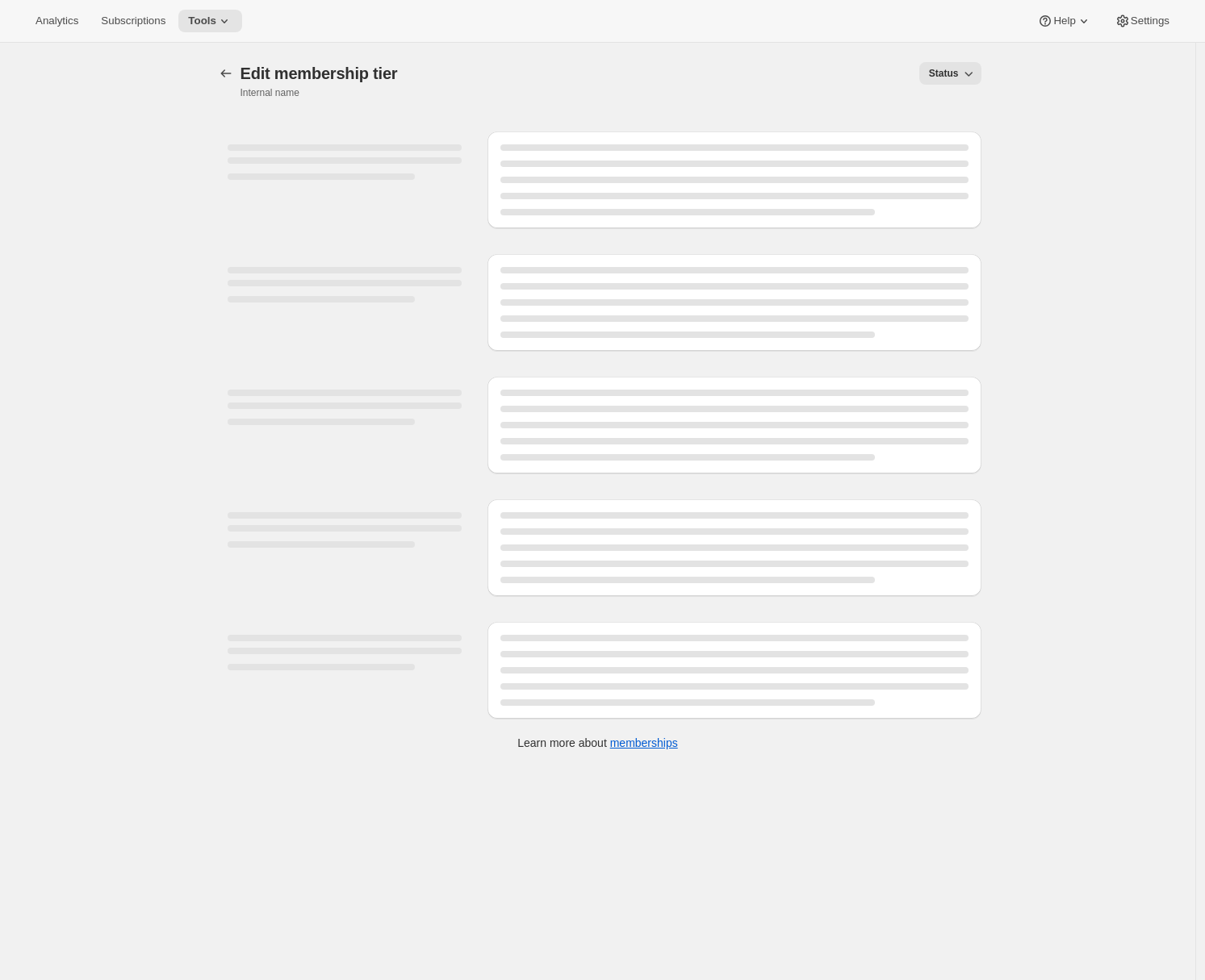
select select "variants"
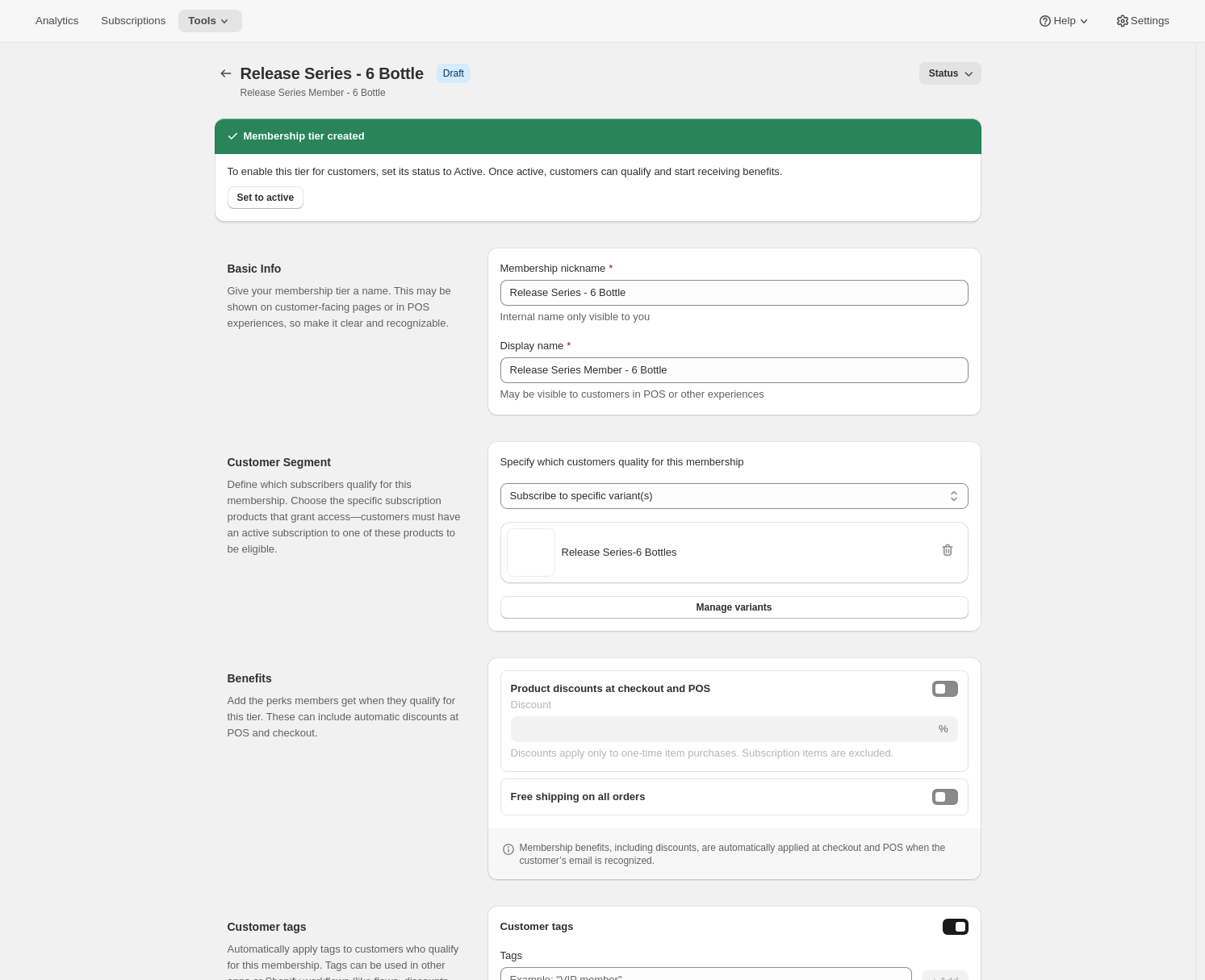
scroll to position [200, 0]
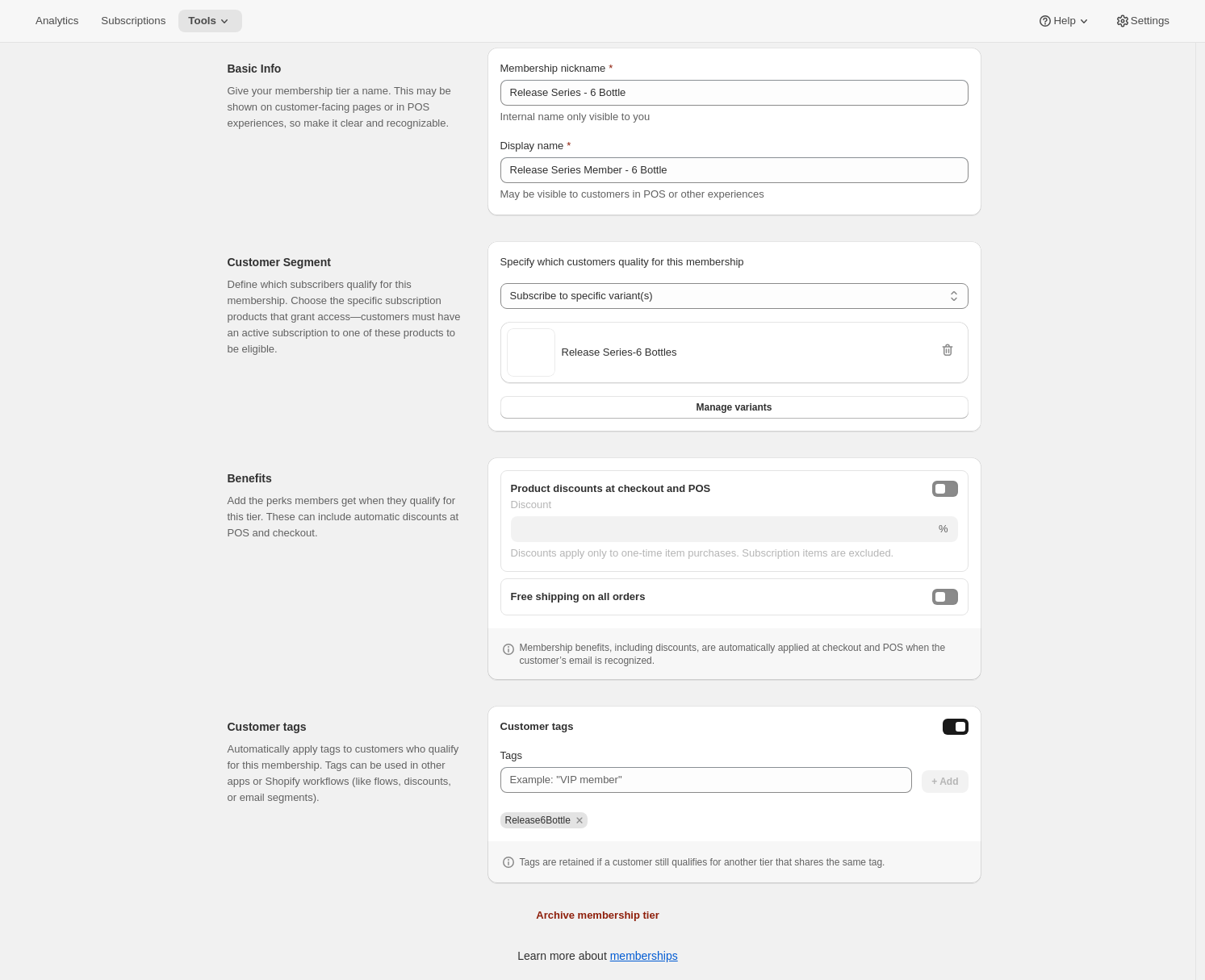
click at [344, 379] on div "Customer Segment Define which subscribers qualify for this membership. Choose t…" at bounding box center [351, 337] width 247 height 191
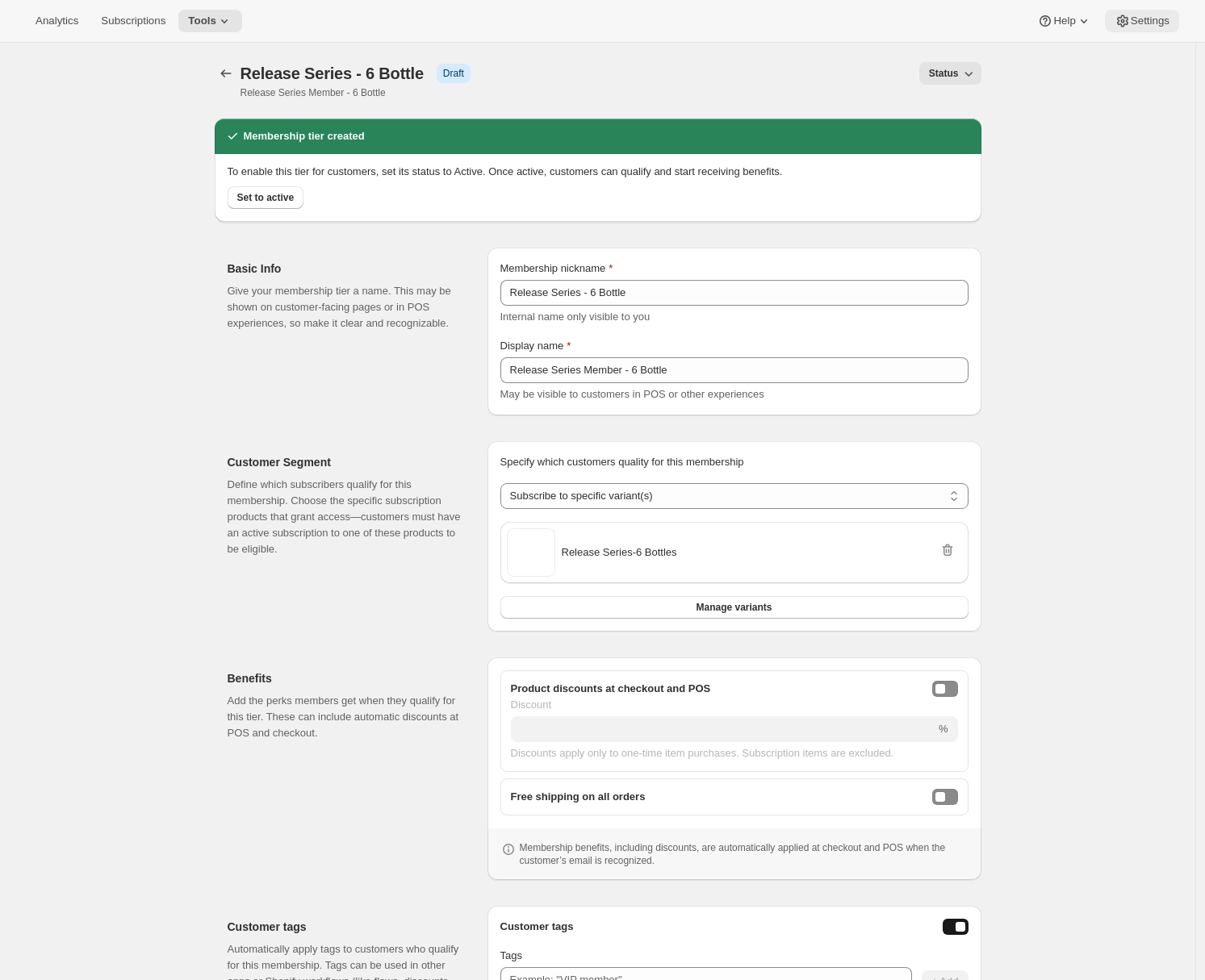
click at [1125, 23] on span "Settings" at bounding box center [1150, 21] width 38 height 13
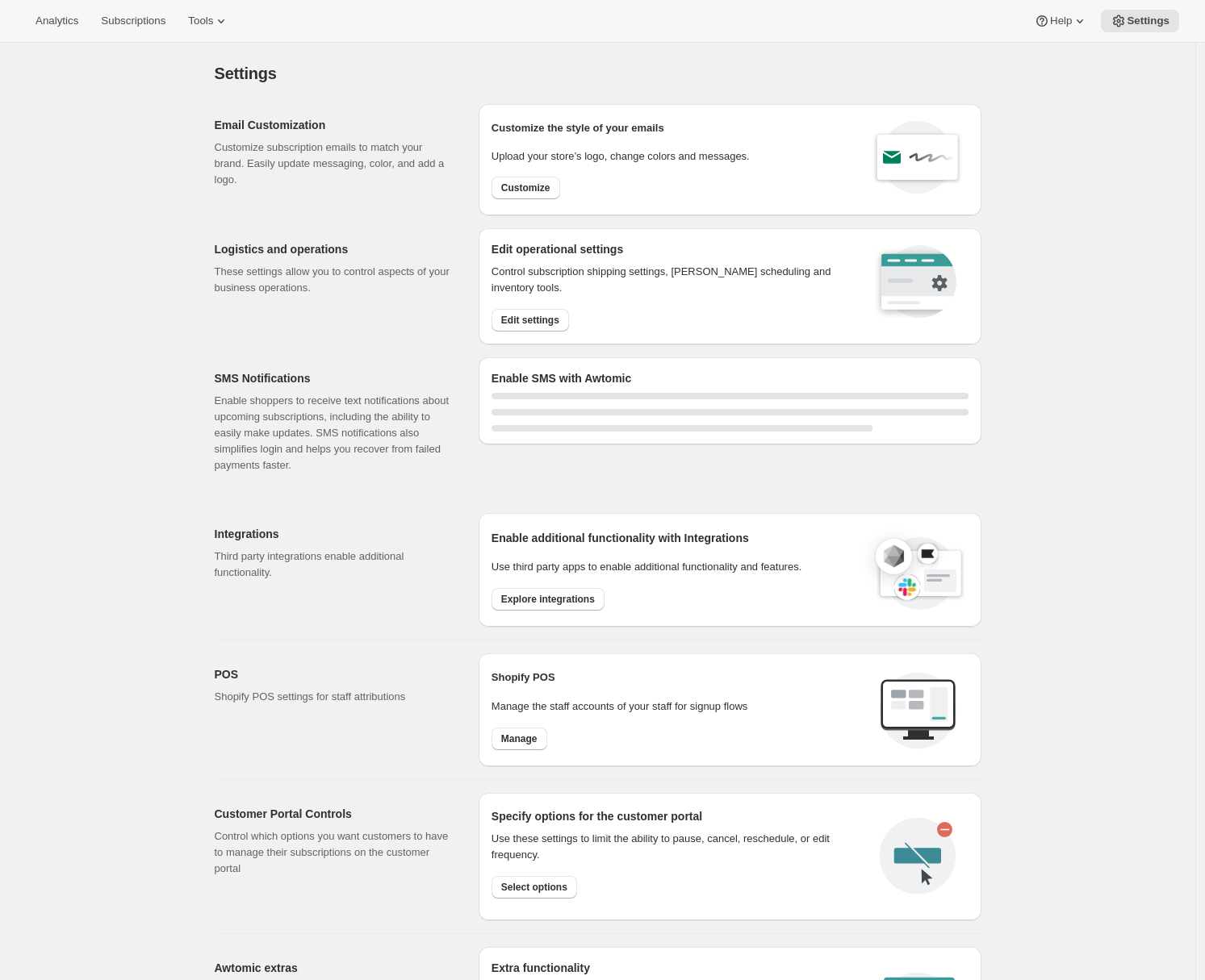
select select "22:00"
select select "09:00"
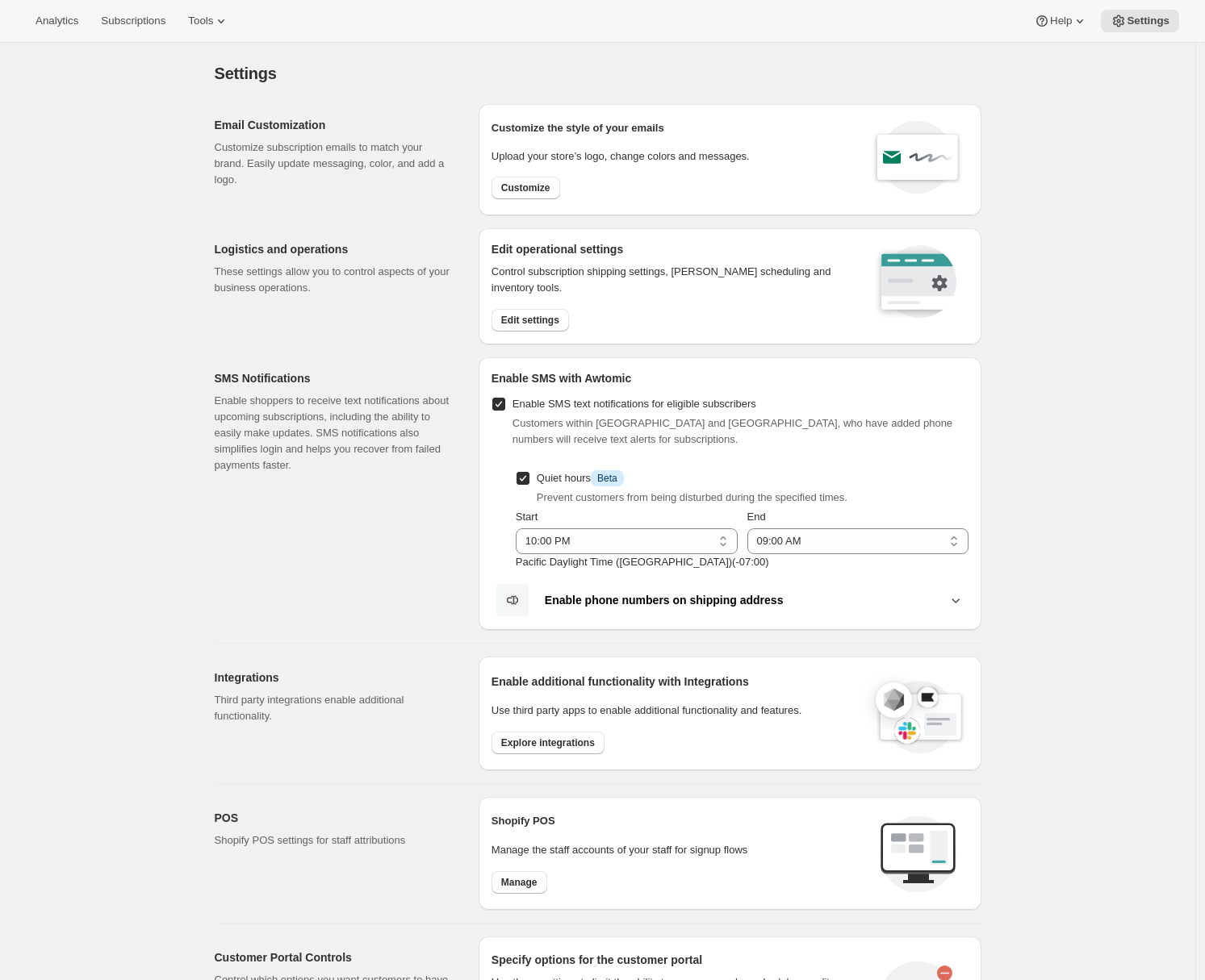
scroll to position [406, 0]
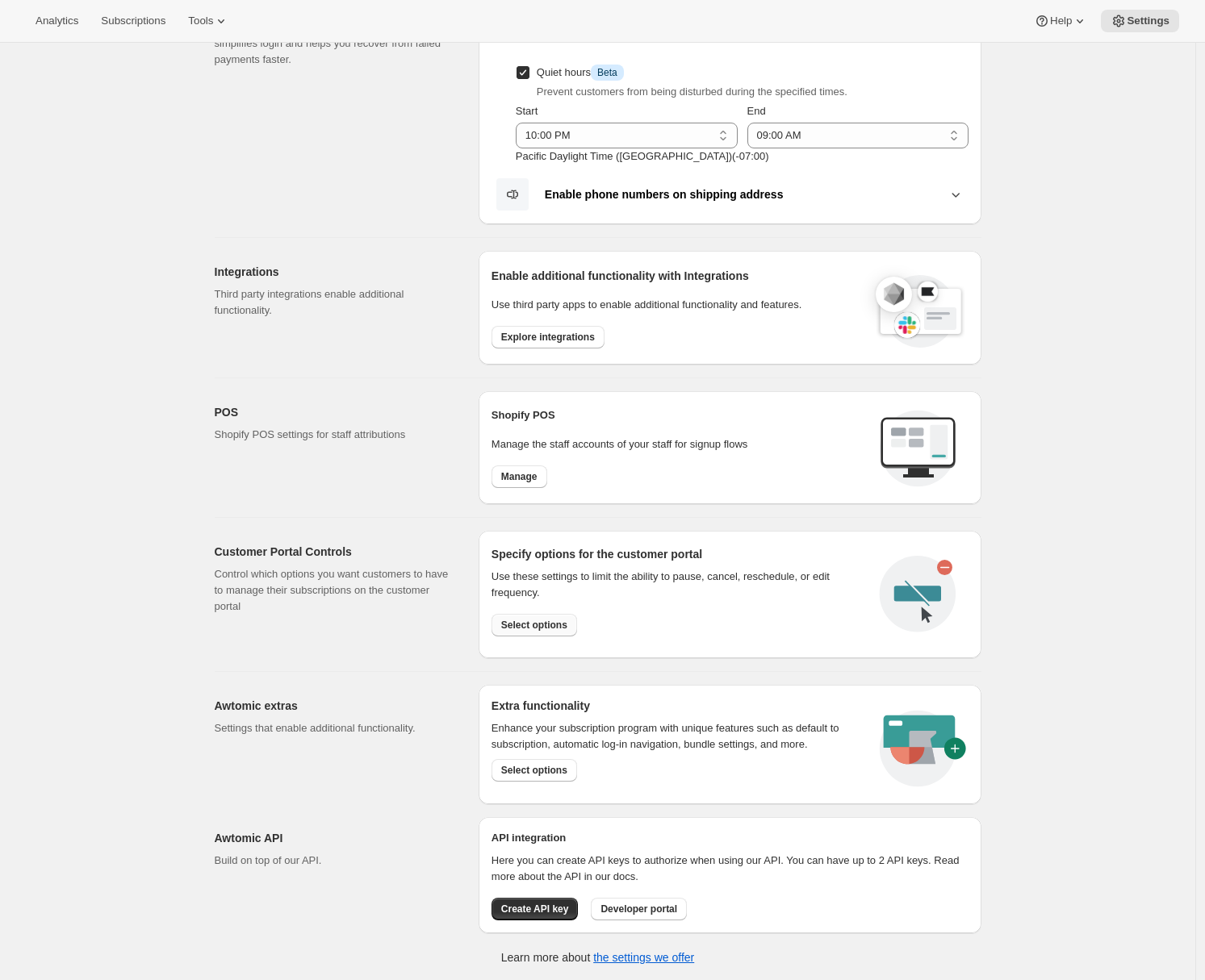
click at [568, 627] on span "Select options" at bounding box center [534, 625] width 66 height 13
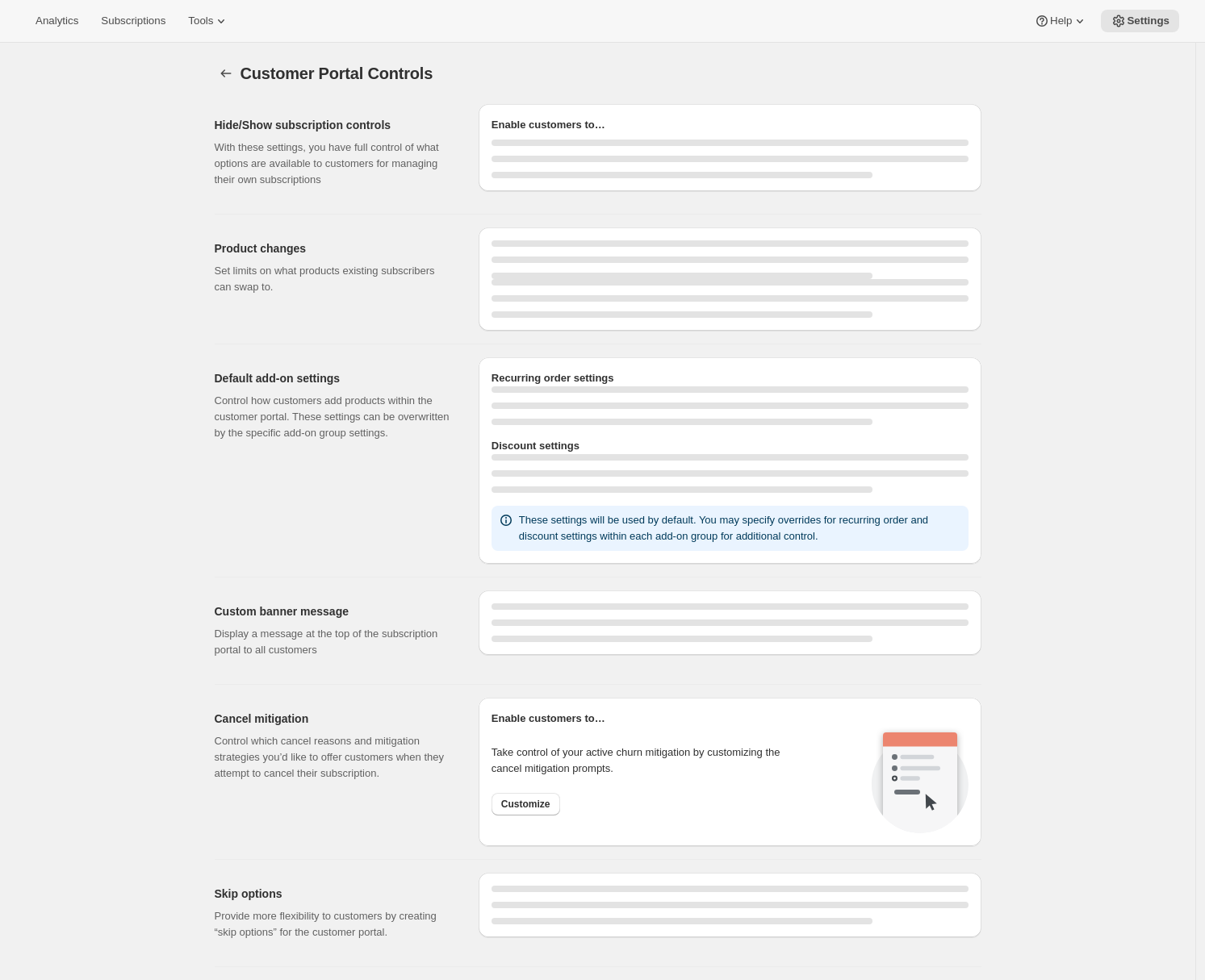
select select "INTERVAL"
select select "MONTH"
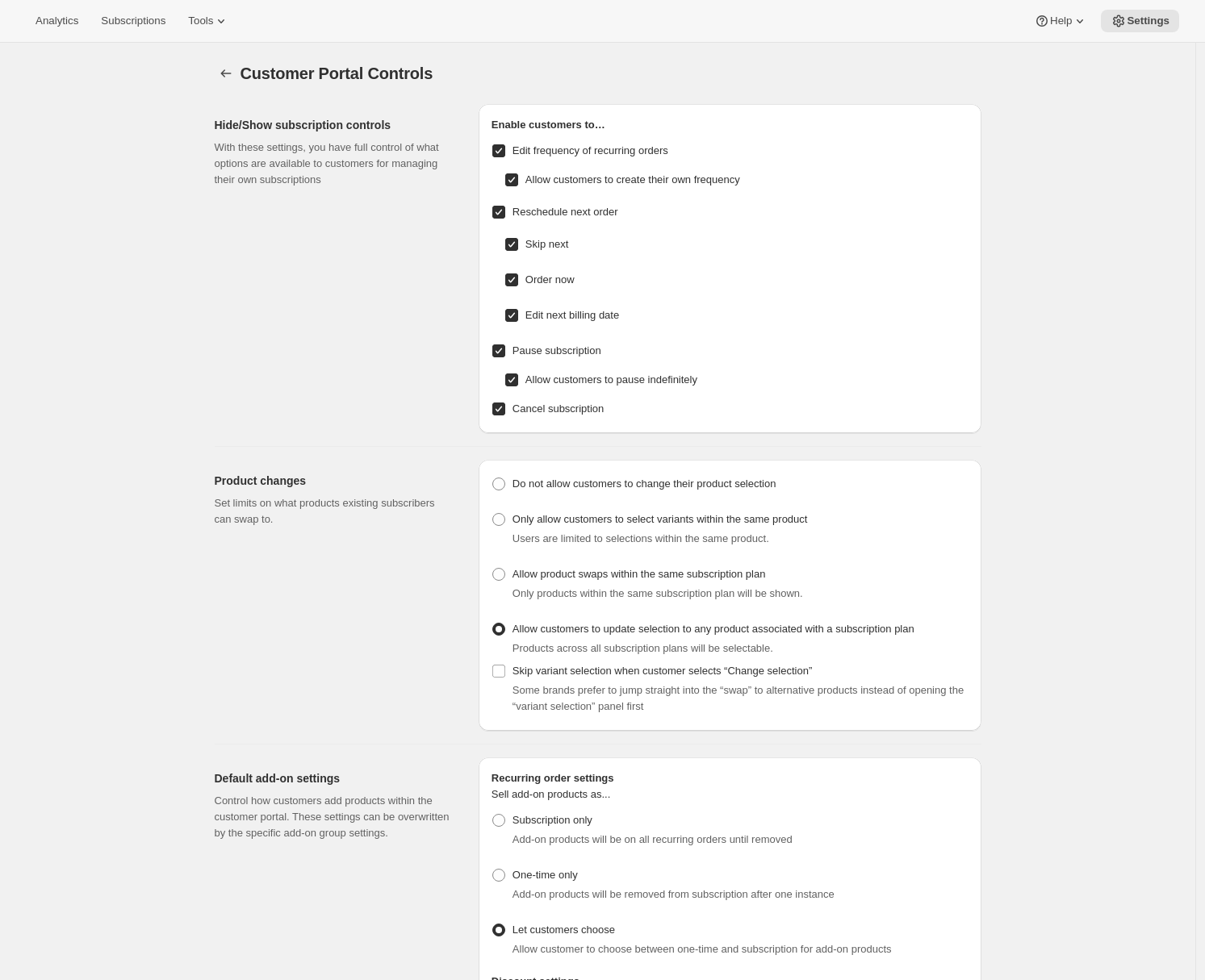
click at [327, 319] on div "Hide/Show subscription controls With these settings, you have full control of w…" at bounding box center [339, 268] width 251 height 330
